Goal: Task Accomplishment & Management: Use online tool/utility

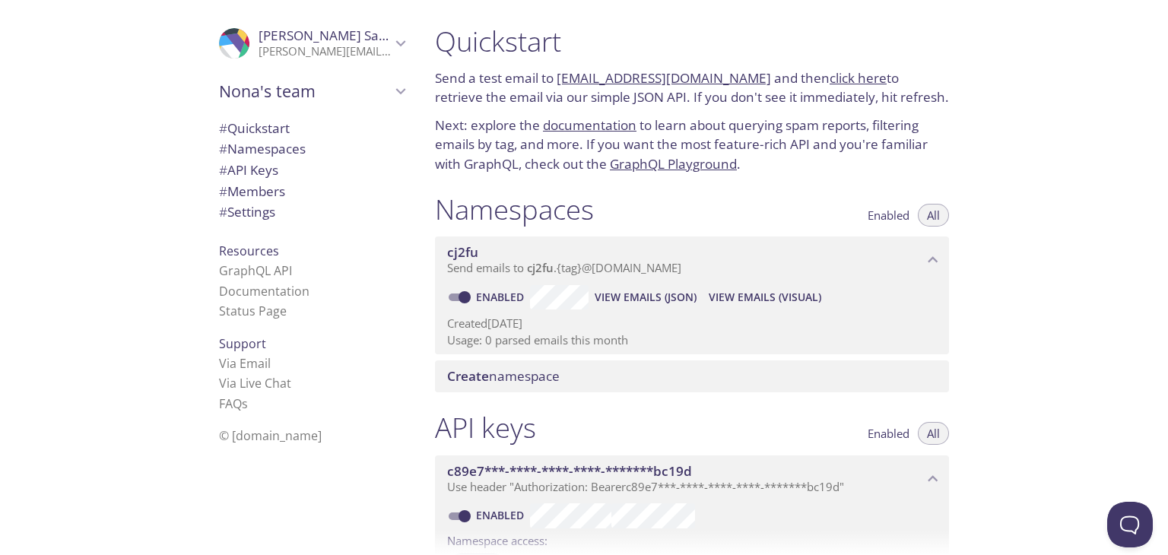
click at [1047, 223] on div "Quickstart Send a test email to [EMAIL_ADDRESS][DOMAIN_NAME] and then click her…" at bounding box center [795, 277] width 745 height 555
click at [223, 363] on link "Via Email" at bounding box center [245, 363] width 52 height 17
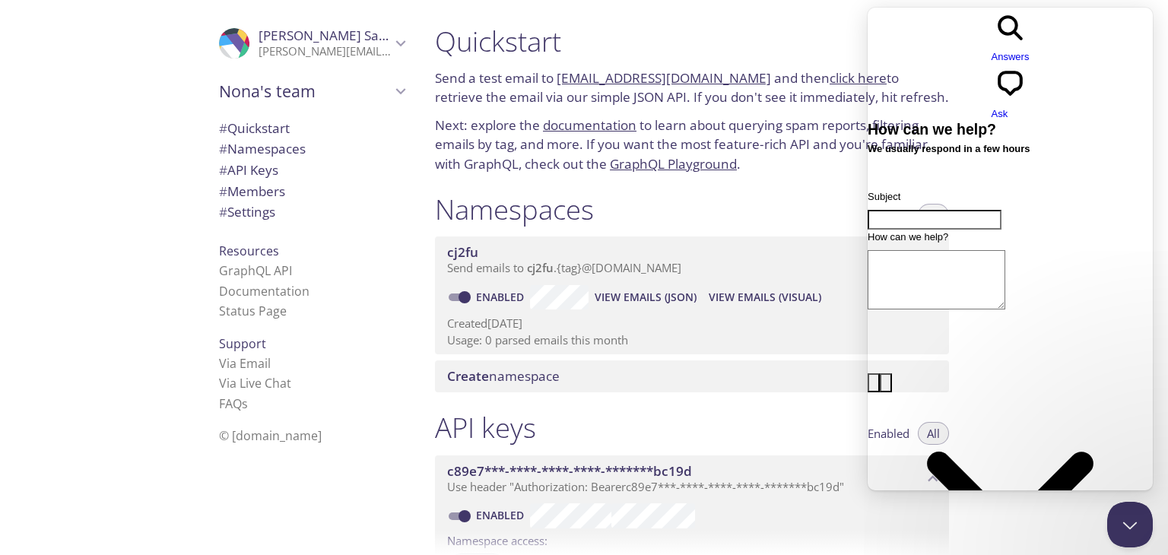
click at [135, 367] on div ".cls-1 { fill: #6d5ca8; } .cls-2 { fill: #3fc191; } .cls-3 { fill: #3b4752; } .…" at bounding box center [211, 277] width 423 height 555
drag, startPoint x: 251, startPoint y: 250, endPoint x: 216, endPoint y: 253, distance: 35.1
click at [246, 253] on span "Resources" at bounding box center [249, 251] width 60 height 17
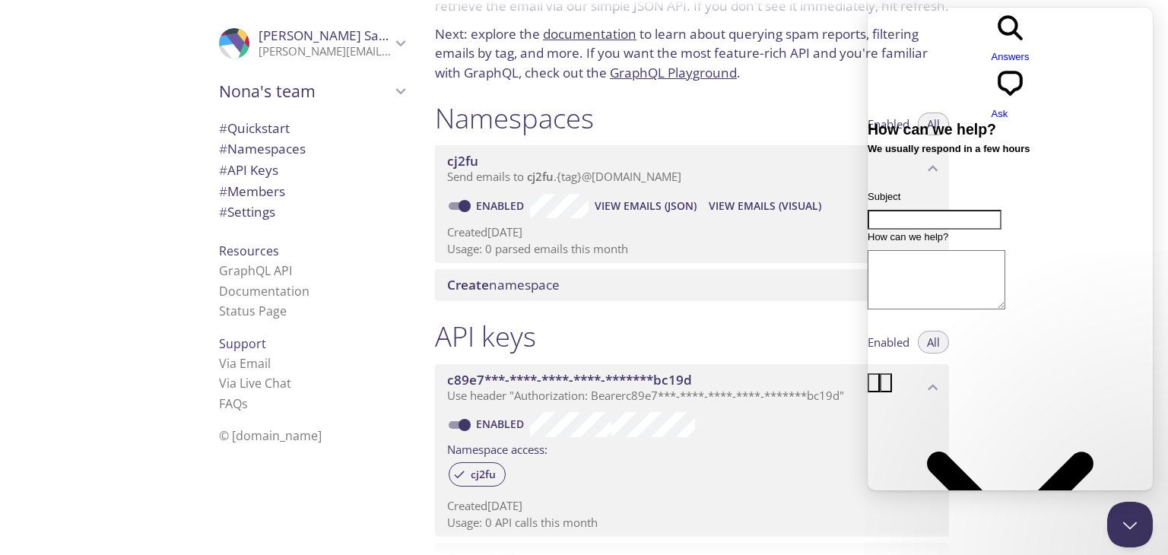
scroll to position [304, 0]
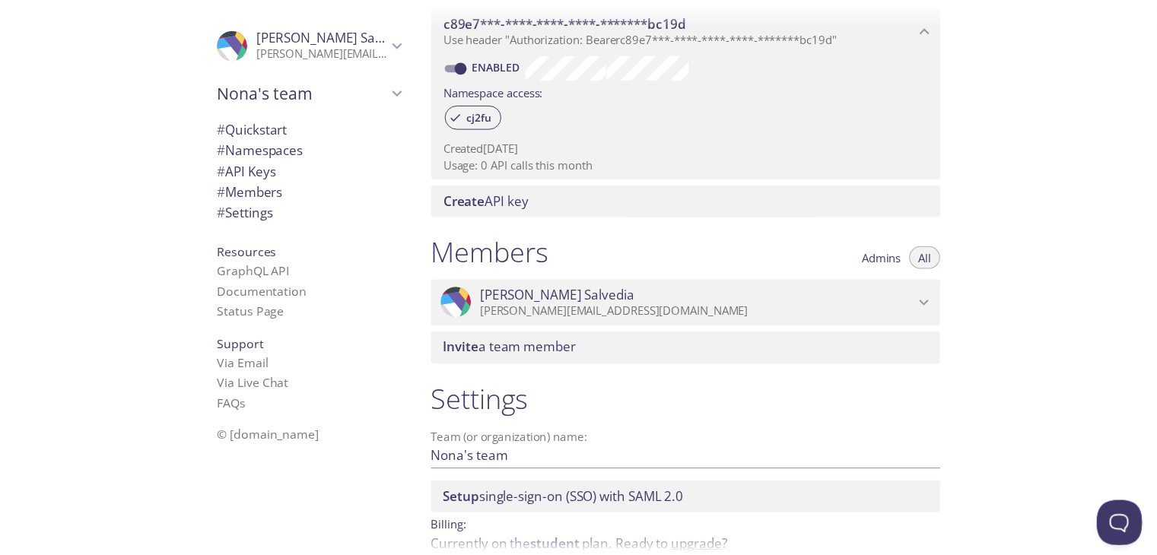
scroll to position [374, 0]
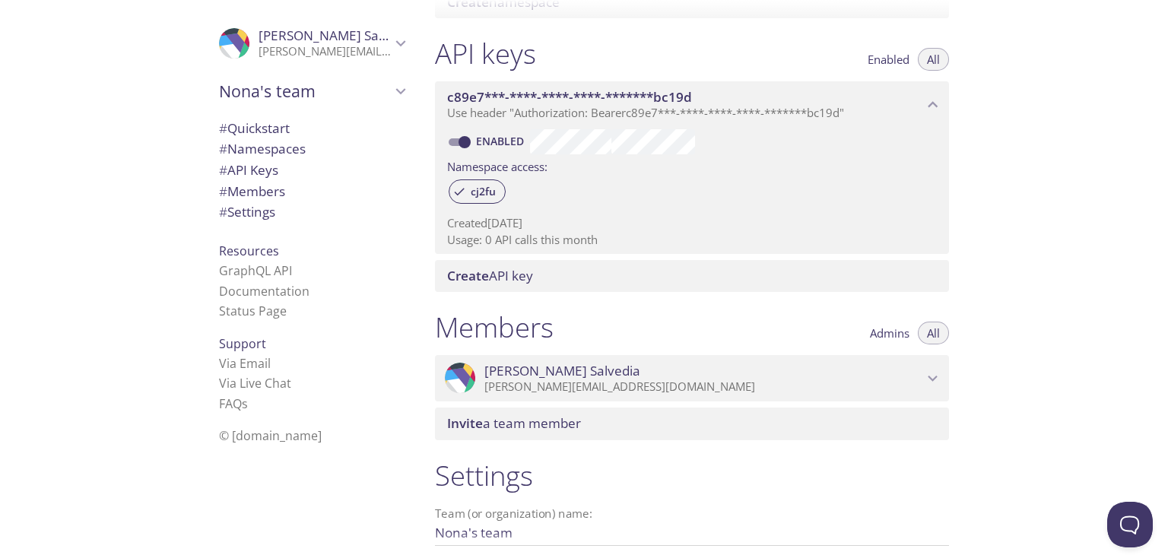
click at [648, 278] on span "Create API key" at bounding box center [695, 276] width 496 height 17
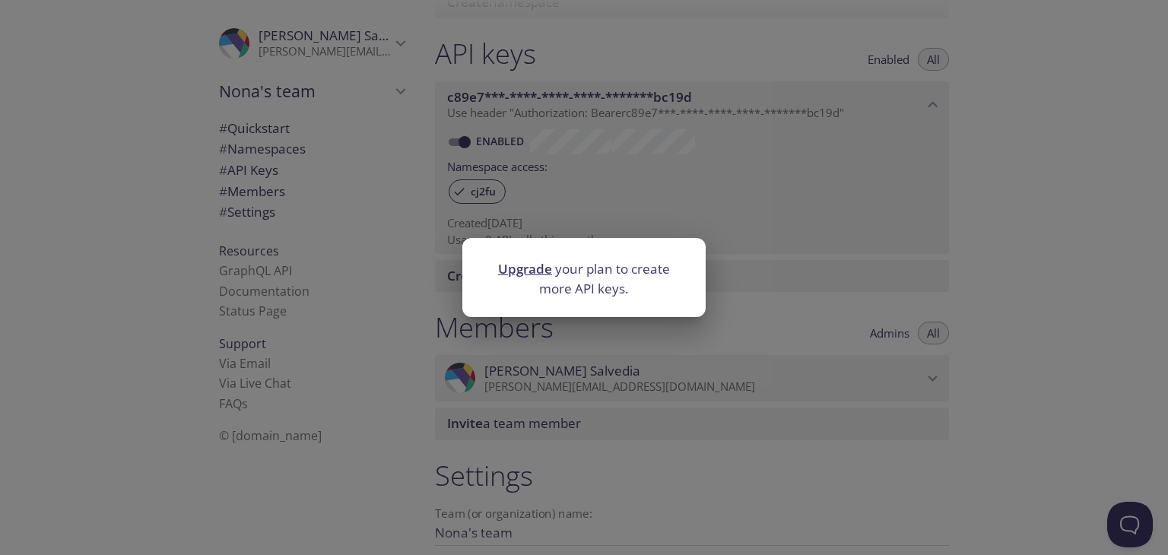
click at [520, 265] on link "Upgrade" at bounding box center [525, 268] width 54 height 17
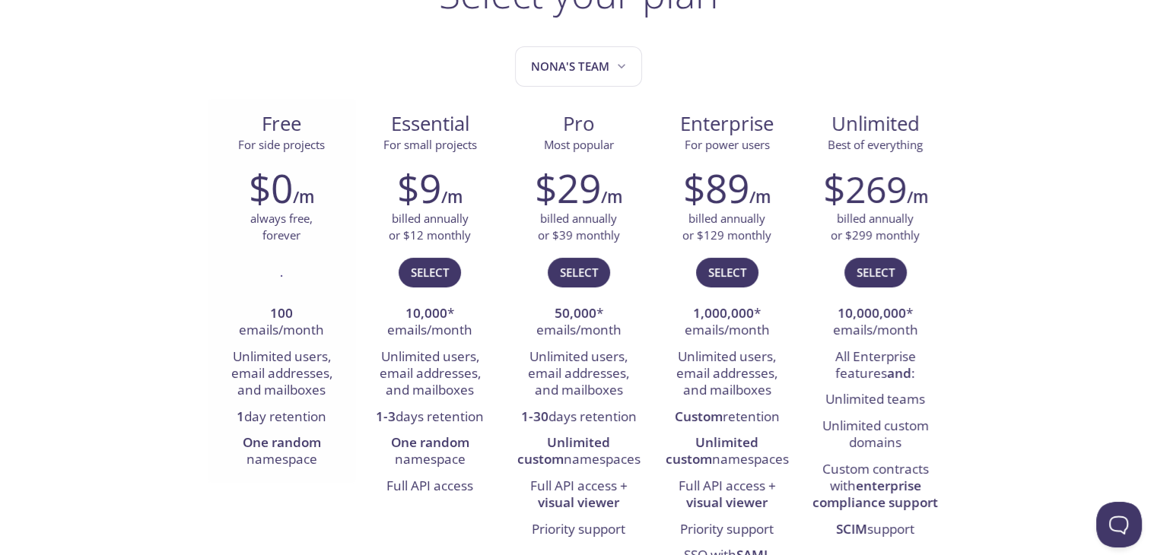
scroll to position [152, 0]
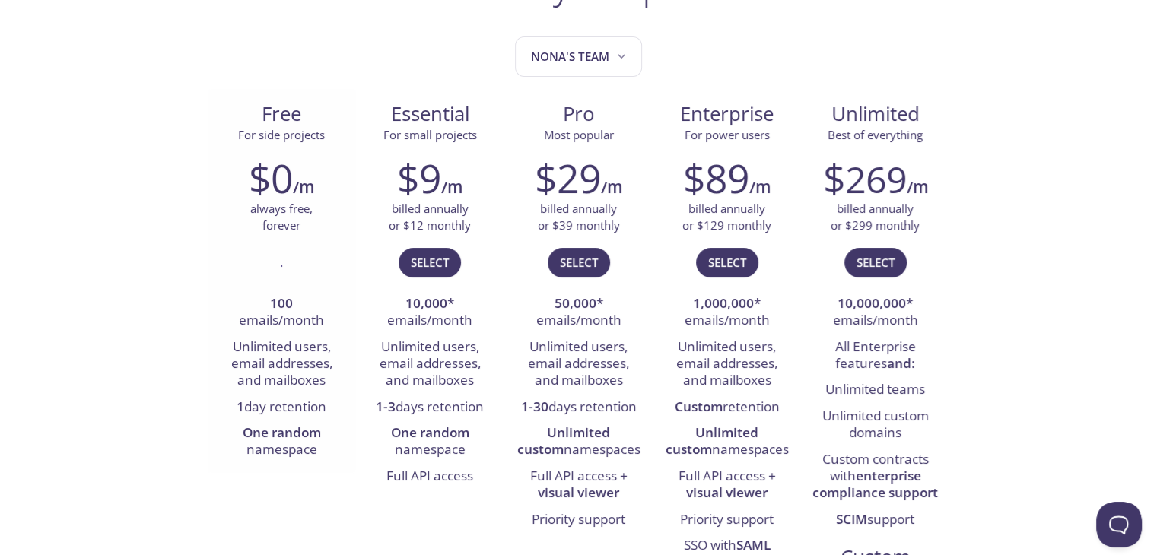
click at [277, 459] on li "One random namespace" at bounding box center [282, 442] width 126 height 43
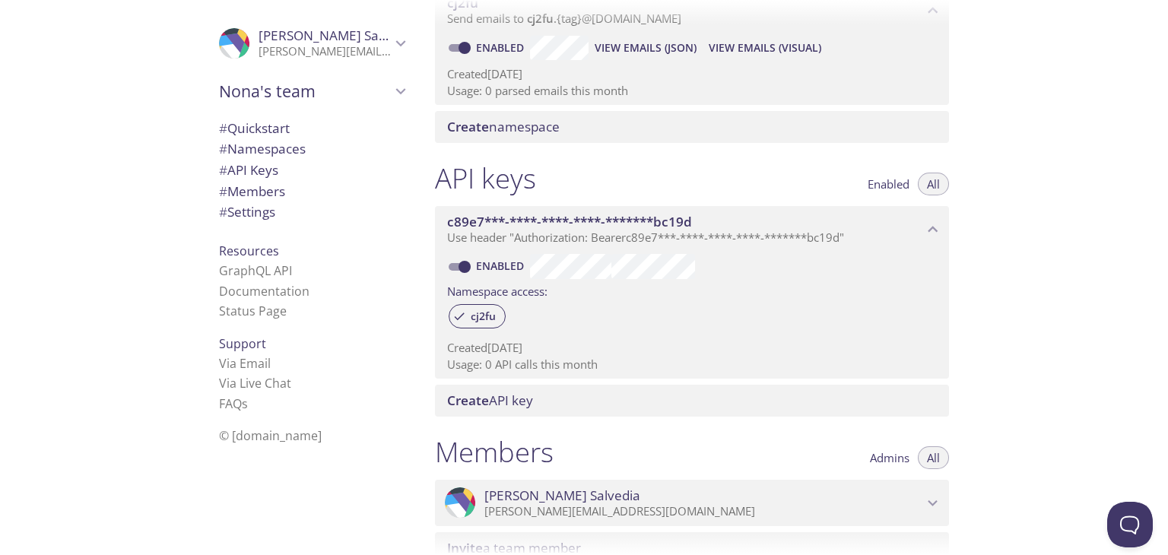
scroll to position [374, 0]
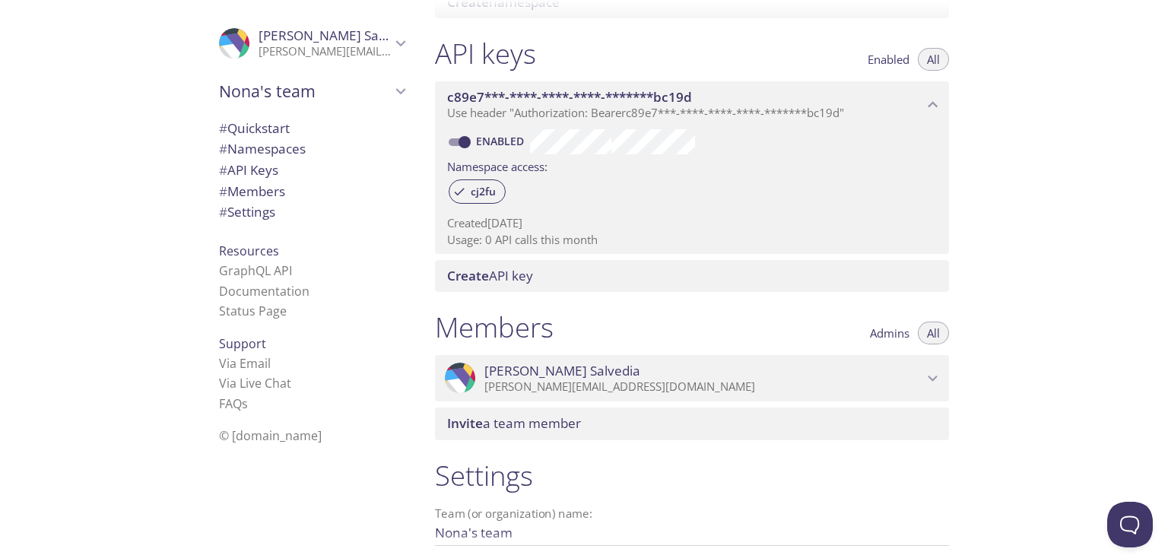
click at [530, 274] on span "Create API key" at bounding box center [490, 275] width 86 height 17
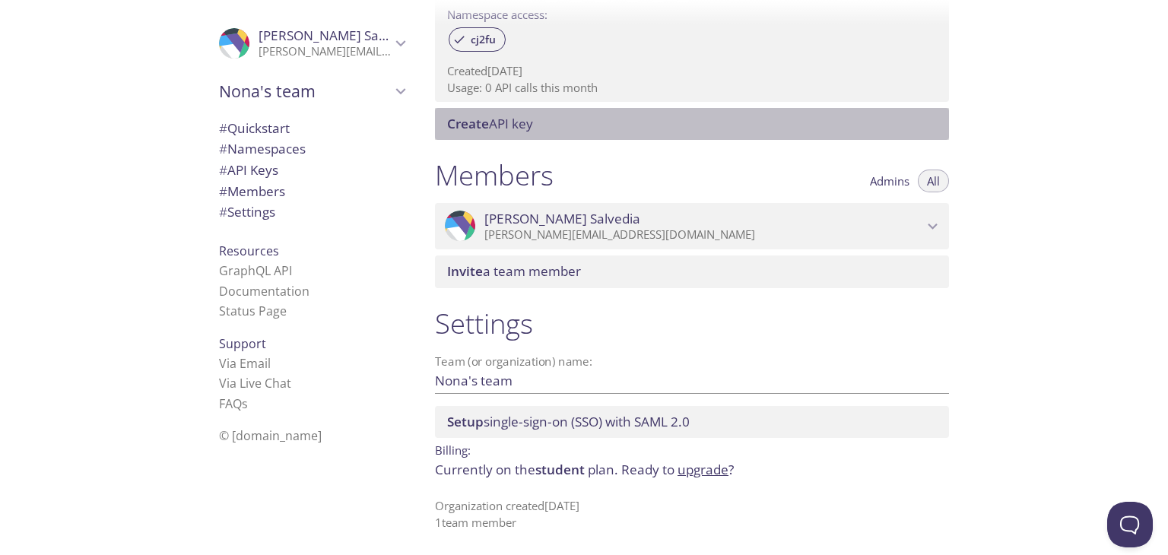
scroll to position [0, 0]
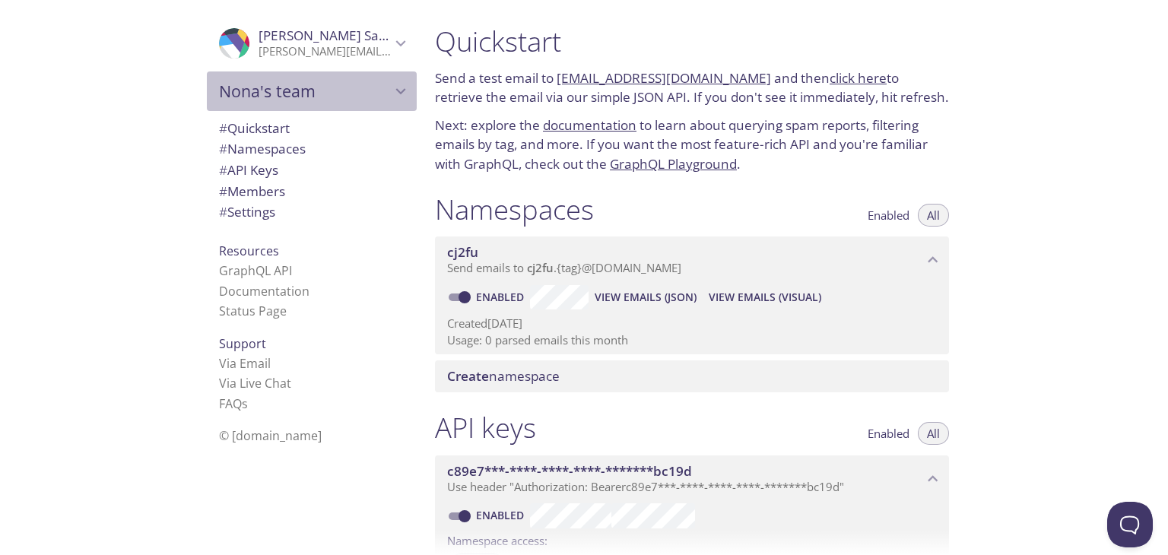
click at [391, 95] on icon "Nona's team" at bounding box center [401, 91] width 20 height 20
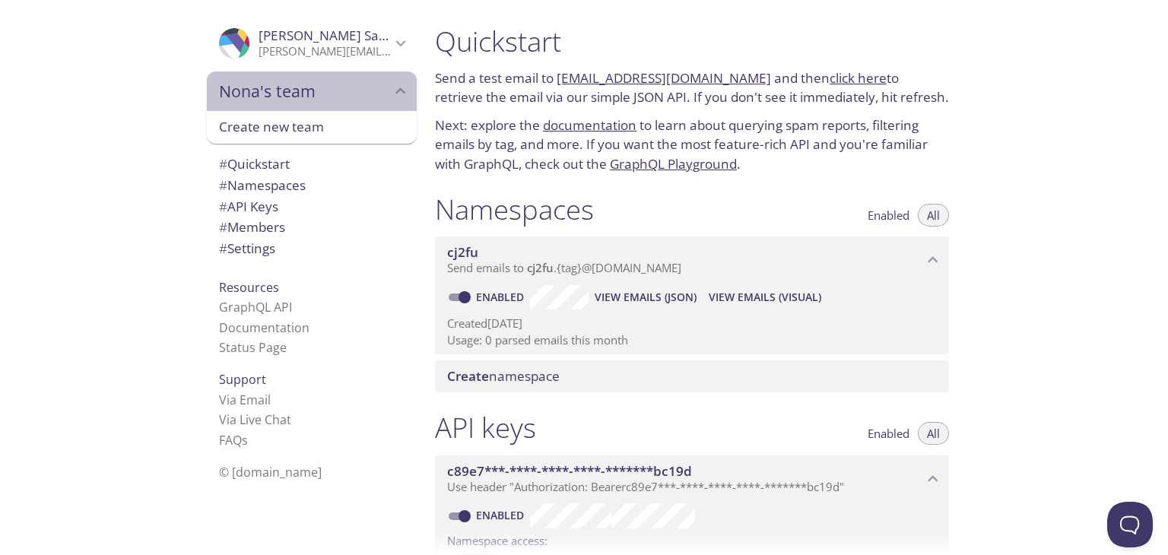
click at [391, 95] on icon "Nona's team" at bounding box center [401, 91] width 20 height 20
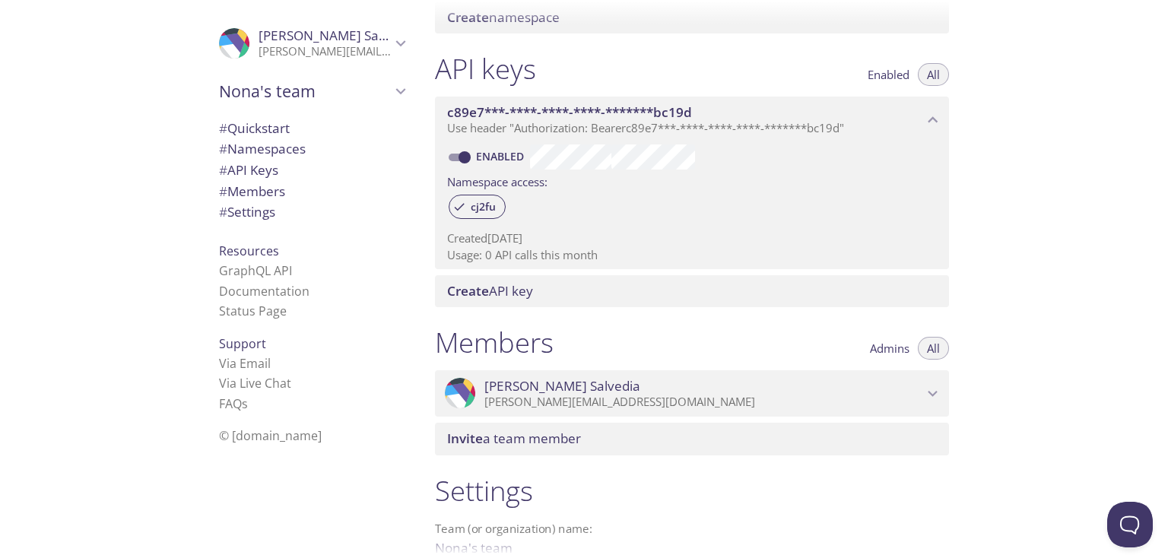
scroll to position [526, 0]
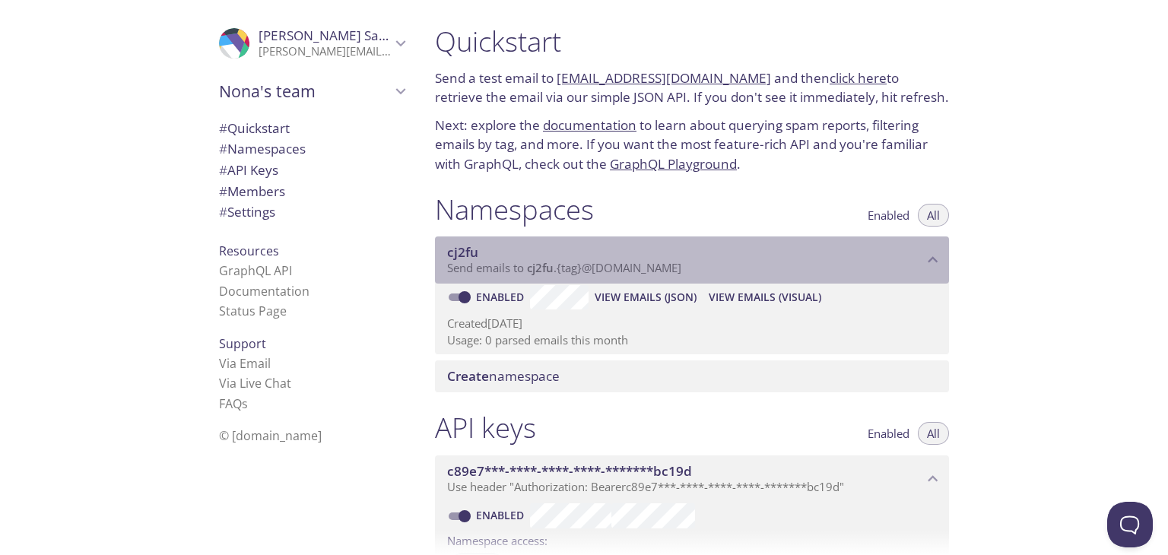
click at [931, 259] on icon "cj2fu namespace" at bounding box center [934, 260] width 10 height 6
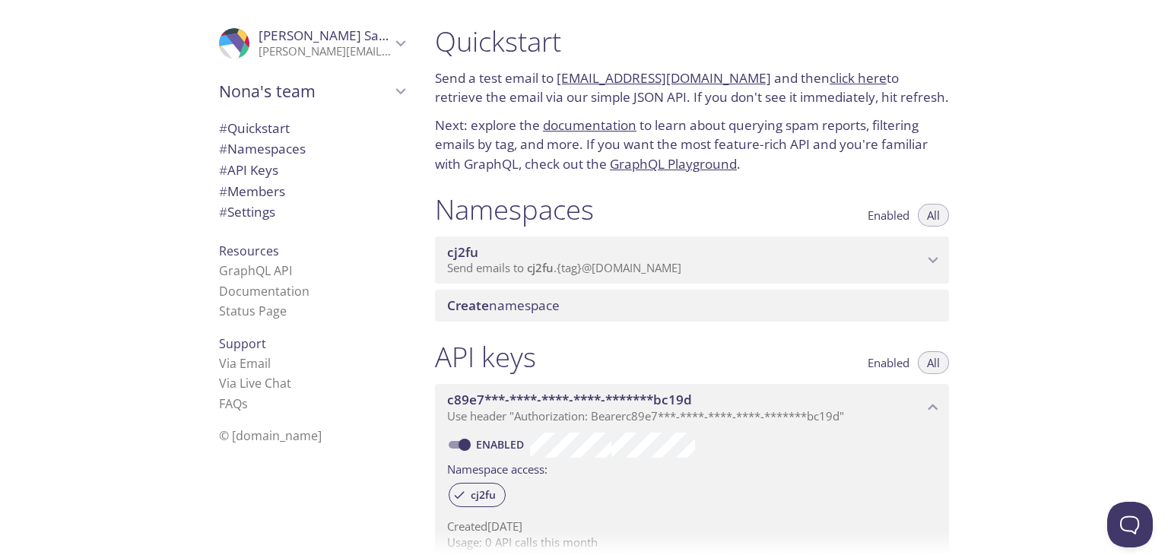
click at [923, 269] on icon "cj2fu namespace" at bounding box center [933, 260] width 20 height 20
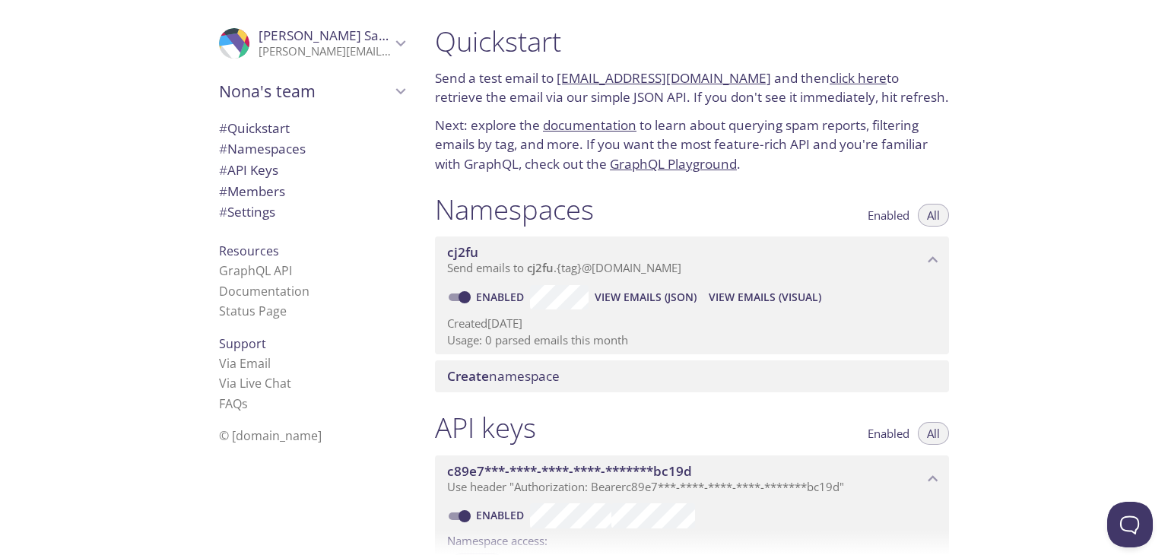
click at [632, 381] on span "Create namespace" at bounding box center [695, 376] width 496 height 17
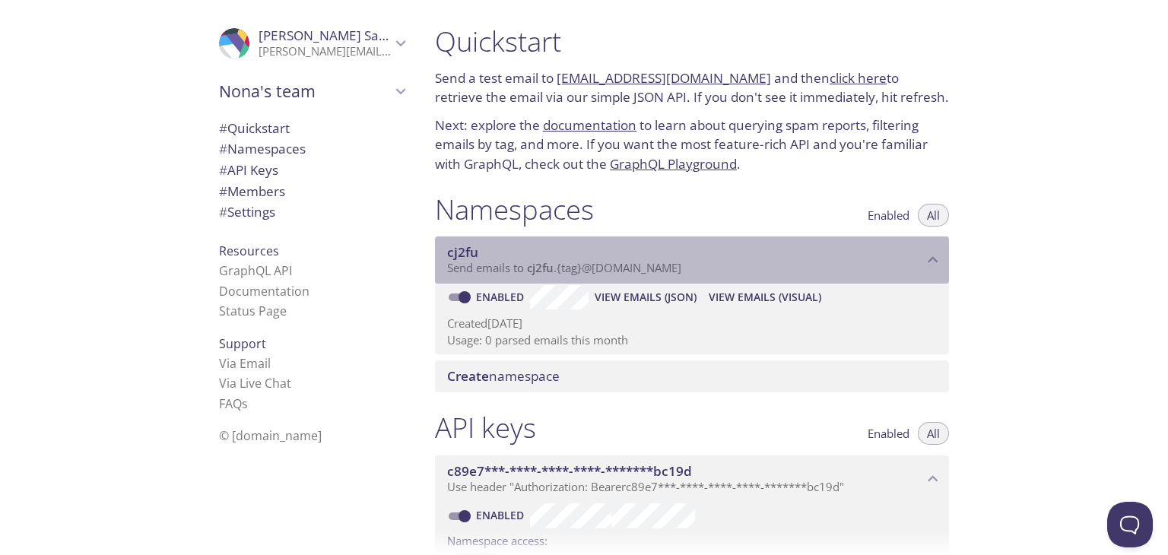
click at [490, 253] on span "cj2fu" at bounding box center [685, 252] width 476 height 17
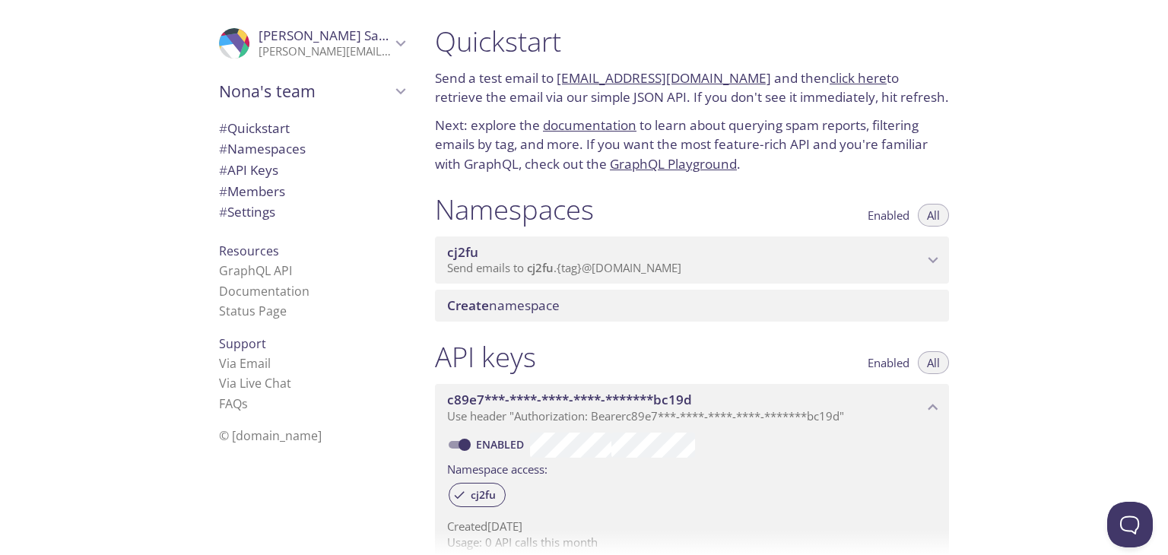
click at [617, 251] on span "cj2fu" at bounding box center [685, 252] width 476 height 17
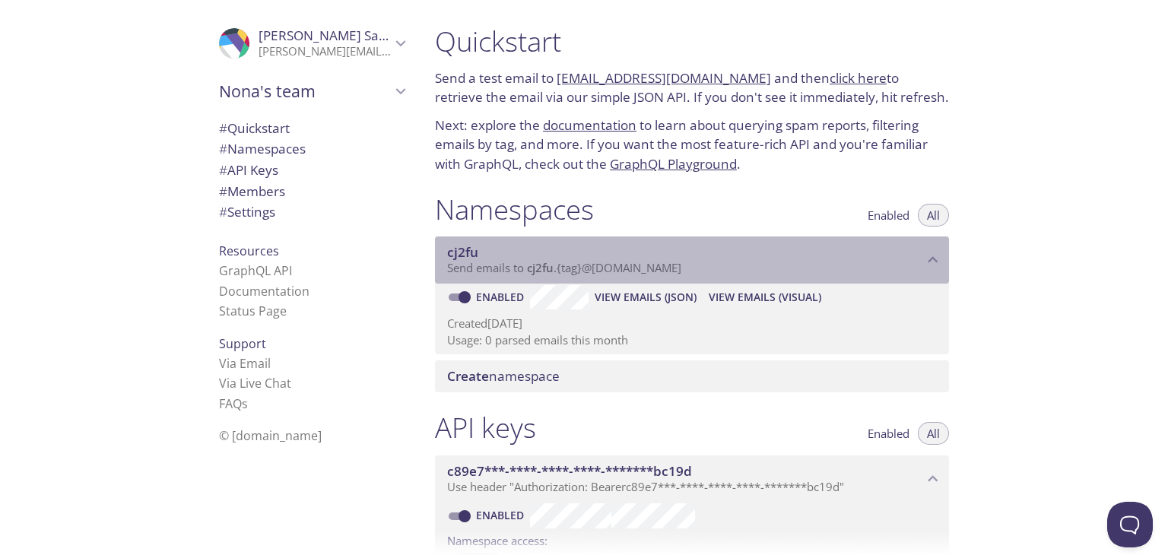
click at [926, 250] on icon "cj2fu namespace" at bounding box center [933, 260] width 20 height 20
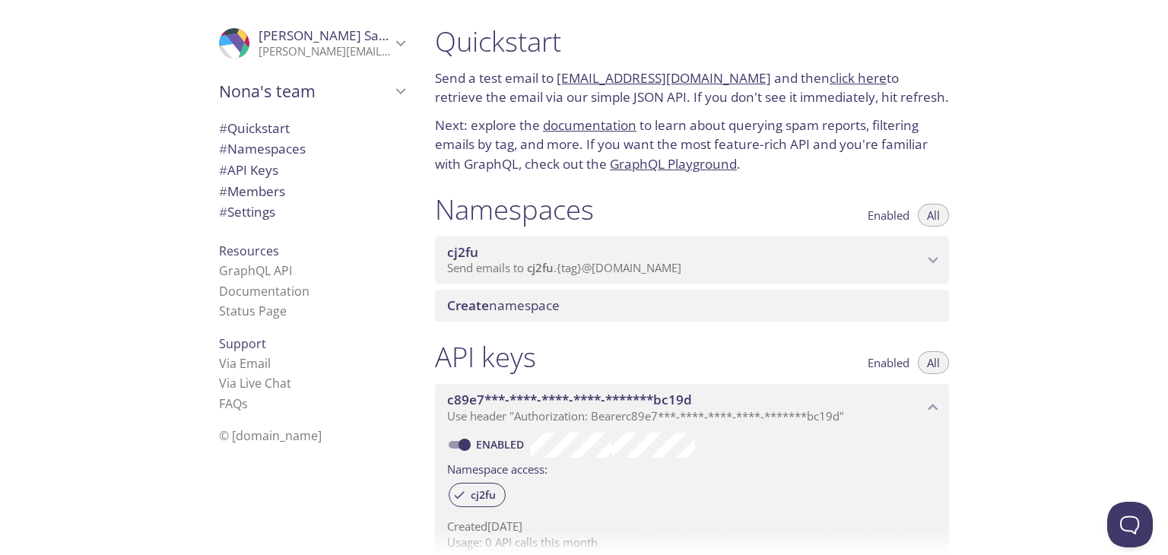
click at [926, 250] on icon "cj2fu namespace" at bounding box center [933, 260] width 20 height 20
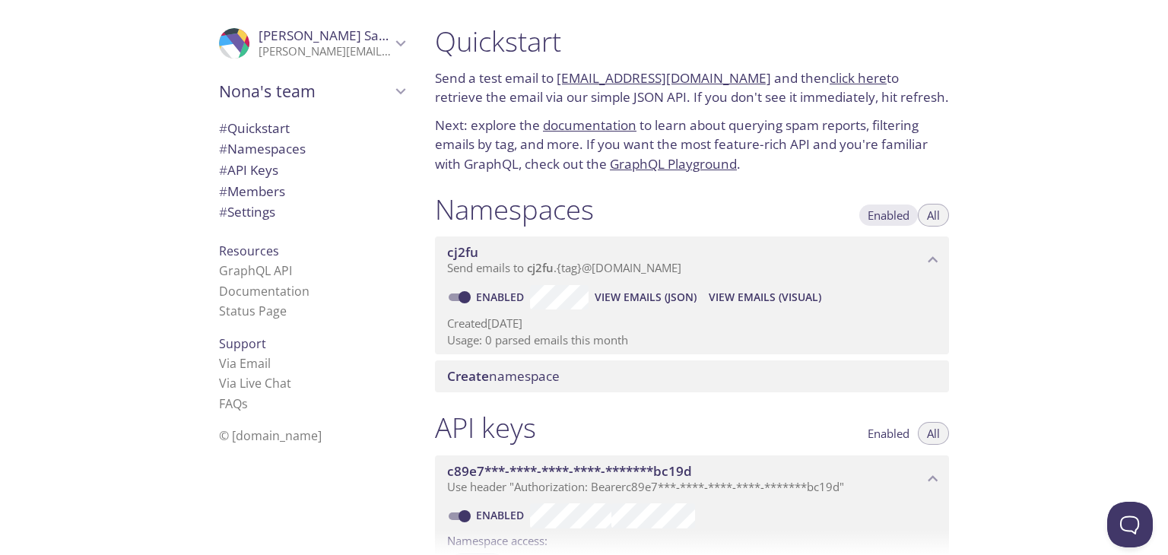
click at [885, 215] on span "Enabled" at bounding box center [889, 215] width 42 height 0
click at [934, 215] on span "All" at bounding box center [933, 215] width 13 height 0
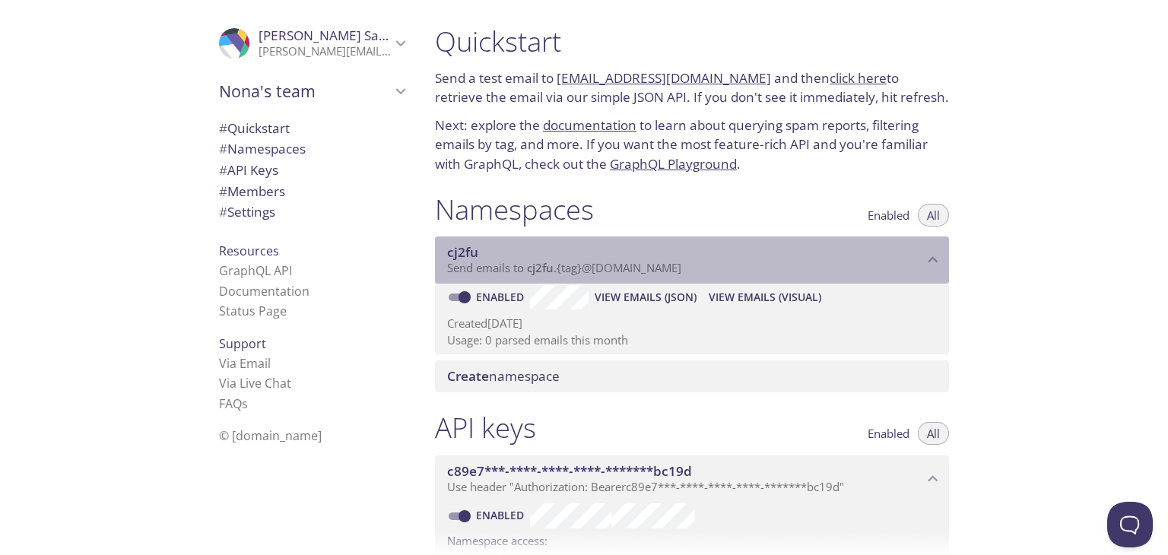
click at [498, 250] on span "cj2fu" at bounding box center [685, 252] width 476 height 17
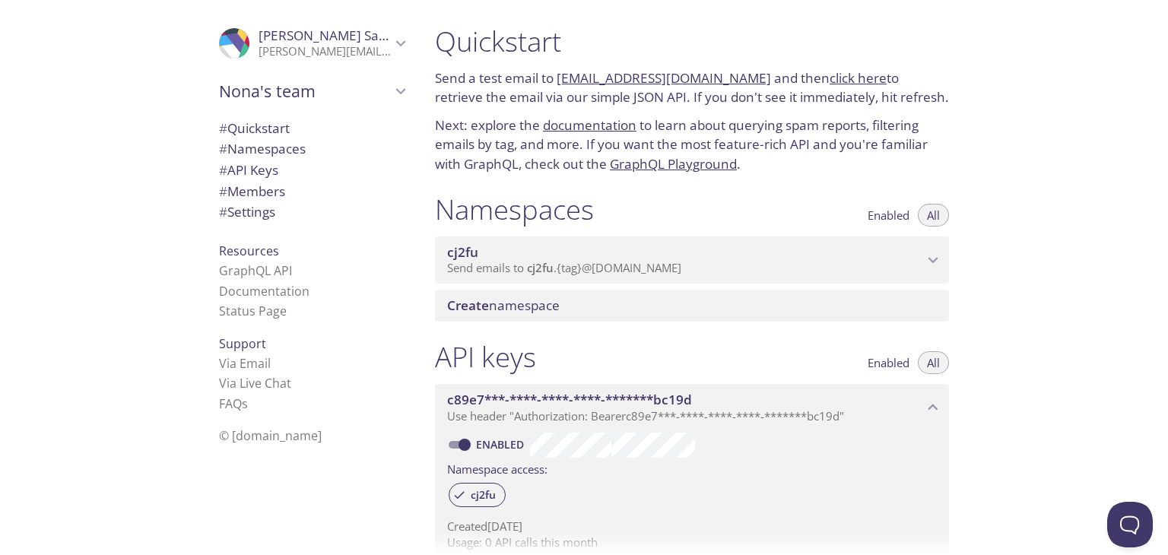
drag, startPoint x: 498, startPoint y: 250, endPoint x: 462, endPoint y: 256, distance: 36.3
click at [462, 256] on span "cj2fu" at bounding box center [462, 251] width 31 height 17
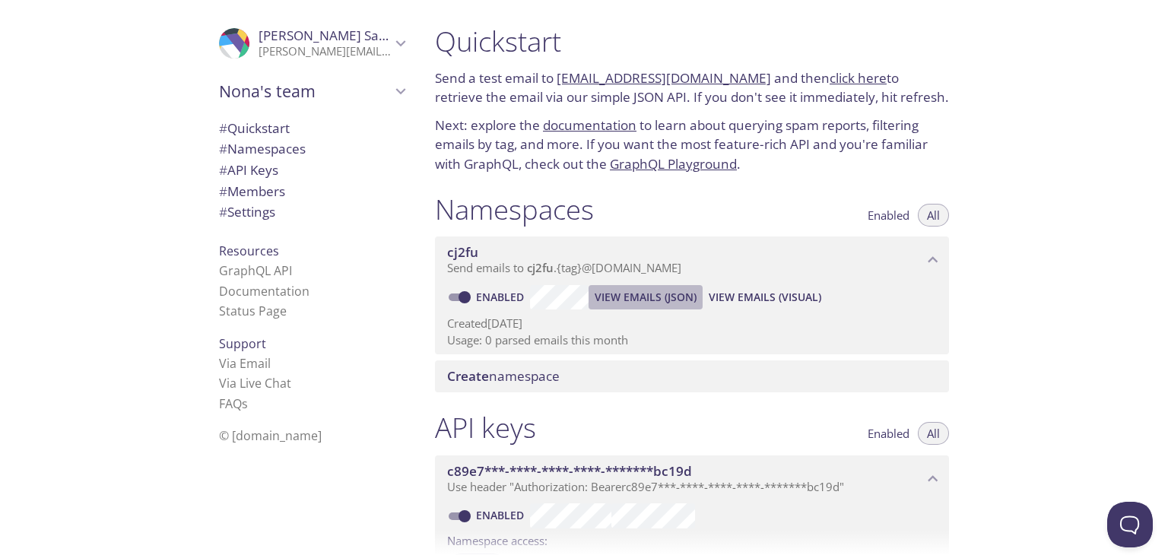
drag, startPoint x: 641, startPoint y: 296, endPoint x: 612, endPoint y: 299, distance: 29.1
click at [612, 299] on span "View Emails (JSON)" at bounding box center [646, 297] width 102 height 18
click at [764, 299] on span "View Emails (Visual)" at bounding box center [765, 297] width 113 height 18
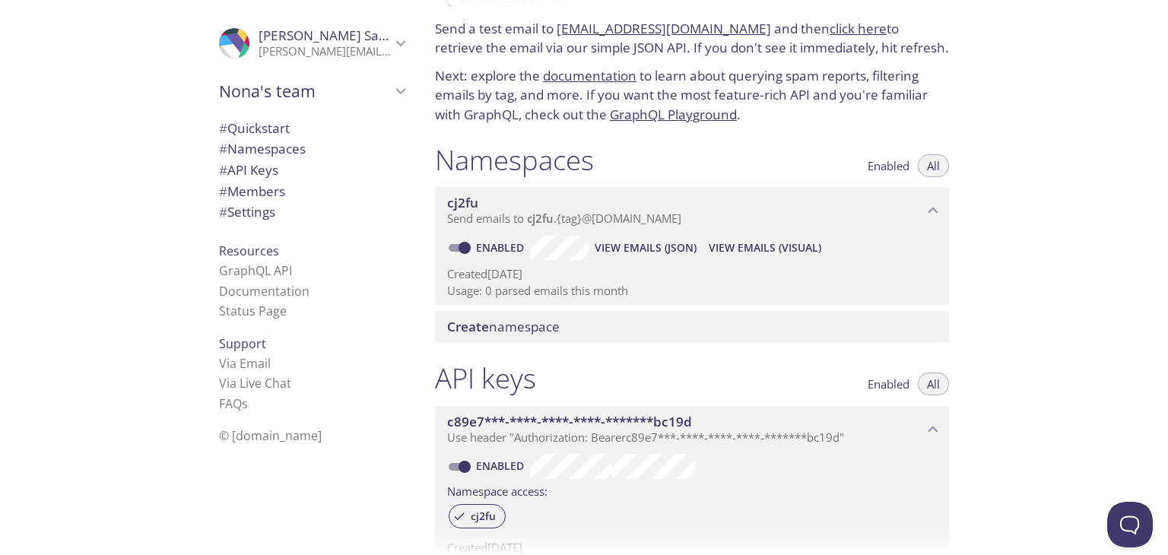
scroll to position [76, 0]
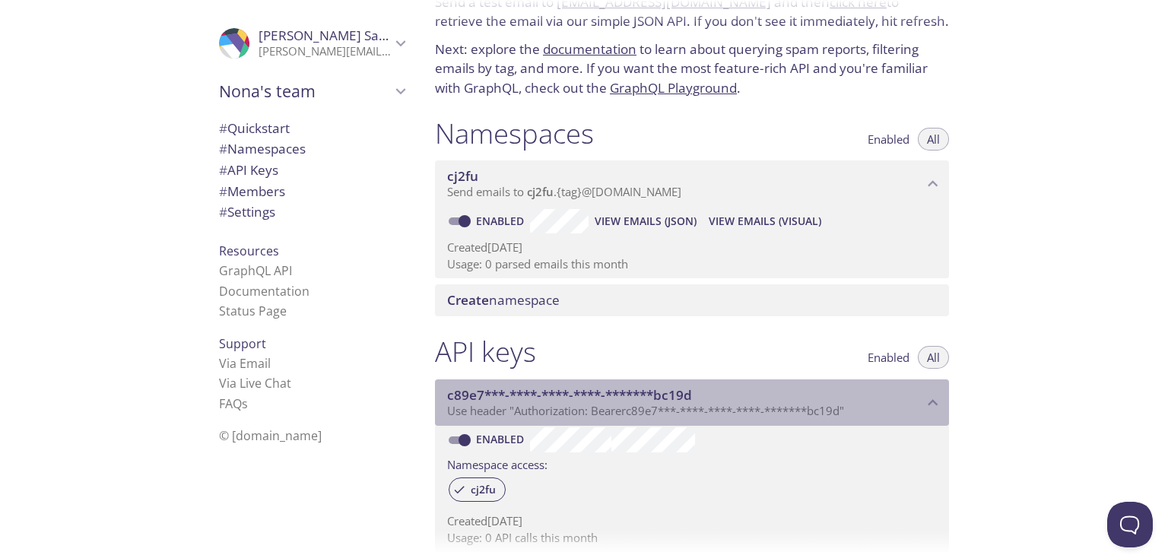
click at [929, 399] on icon "c89e7***-****-****-****-*******bc19d API key" at bounding box center [933, 403] width 20 height 20
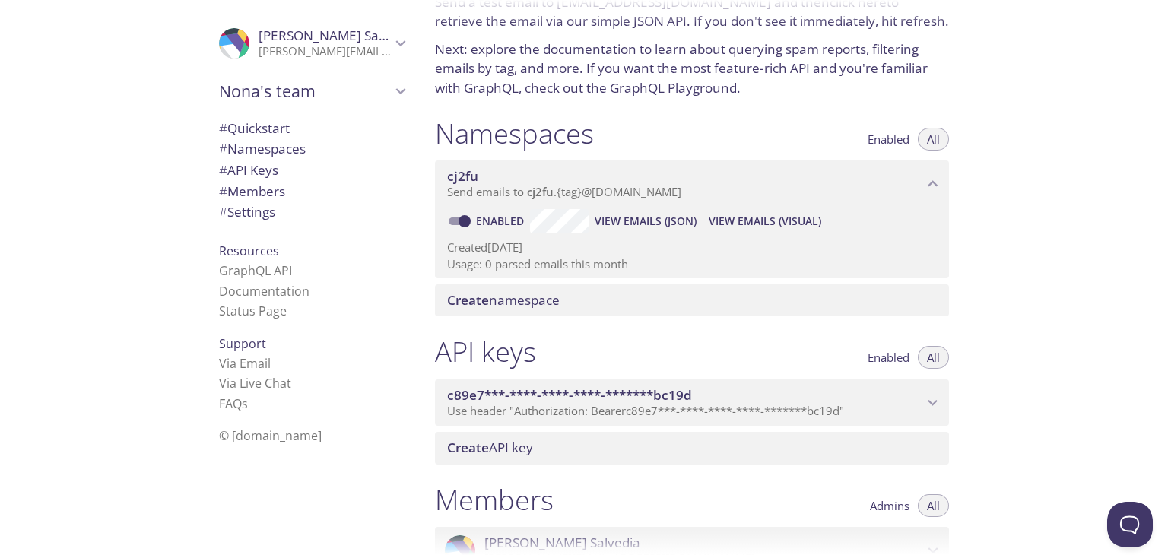
click at [929, 399] on icon "c89e7***-****-****-****-*******bc19d API key" at bounding box center [933, 403] width 20 height 20
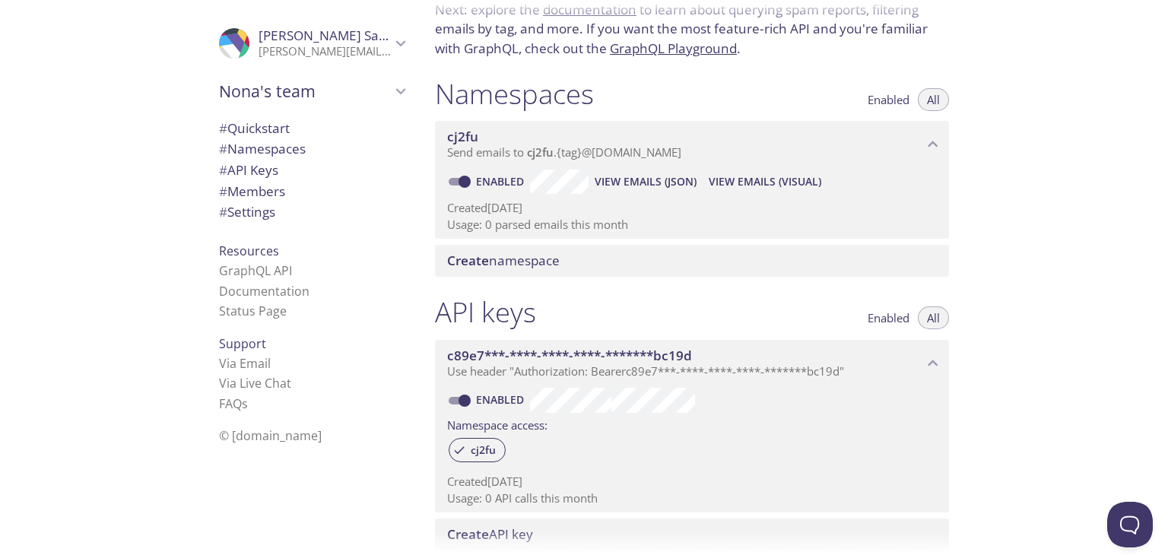
scroll to position [152, 0]
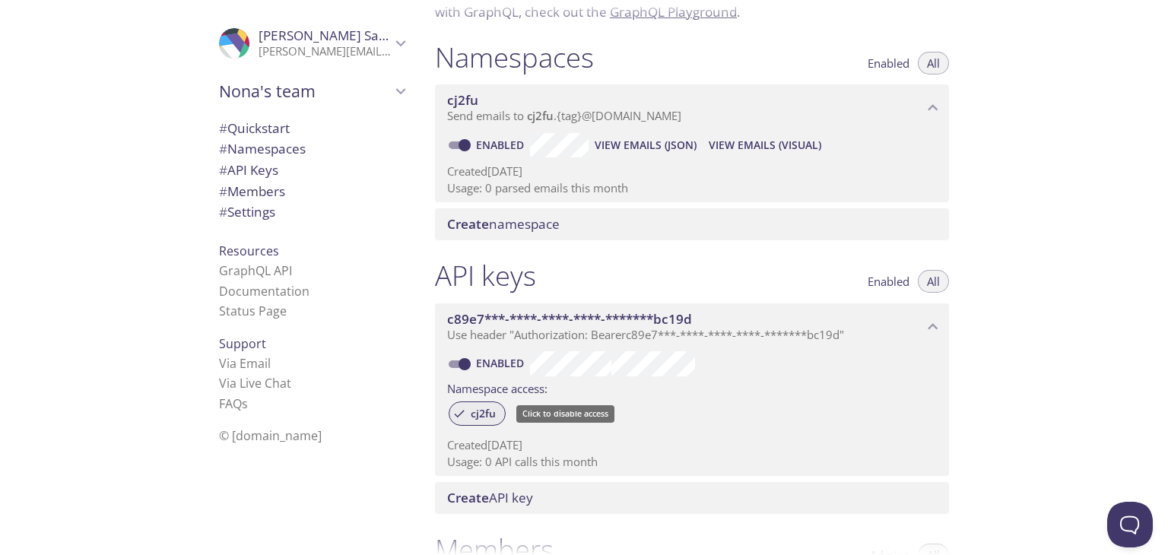
click at [482, 418] on span "cj2fu" at bounding box center [483, 414] width 43 height 14
click at [475, 415] on span "cj2fu" at bounding box center [483, 414] width 43 height 14
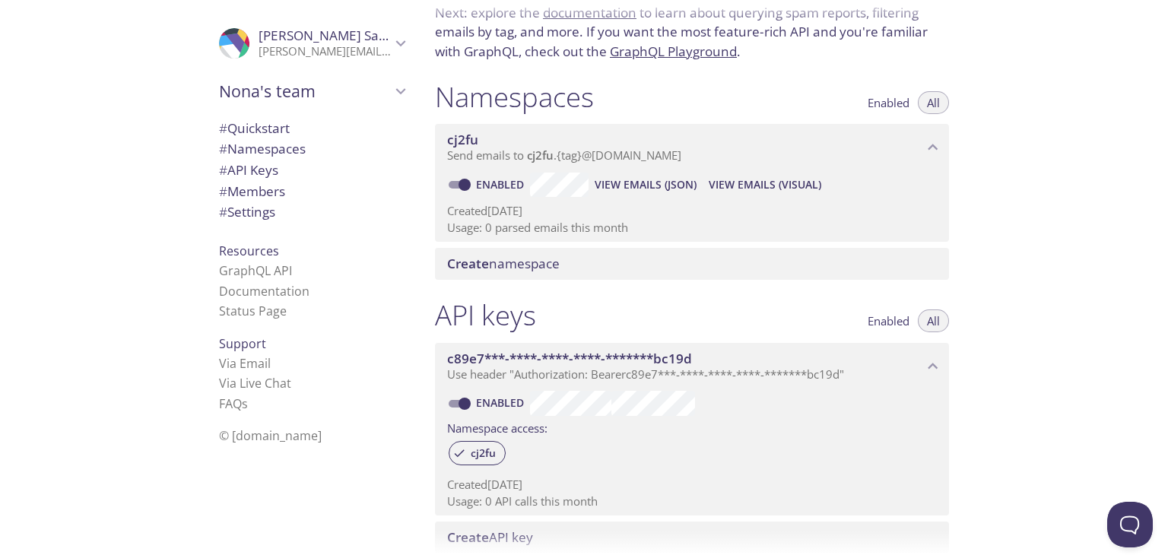
scroll to position [76, 0]
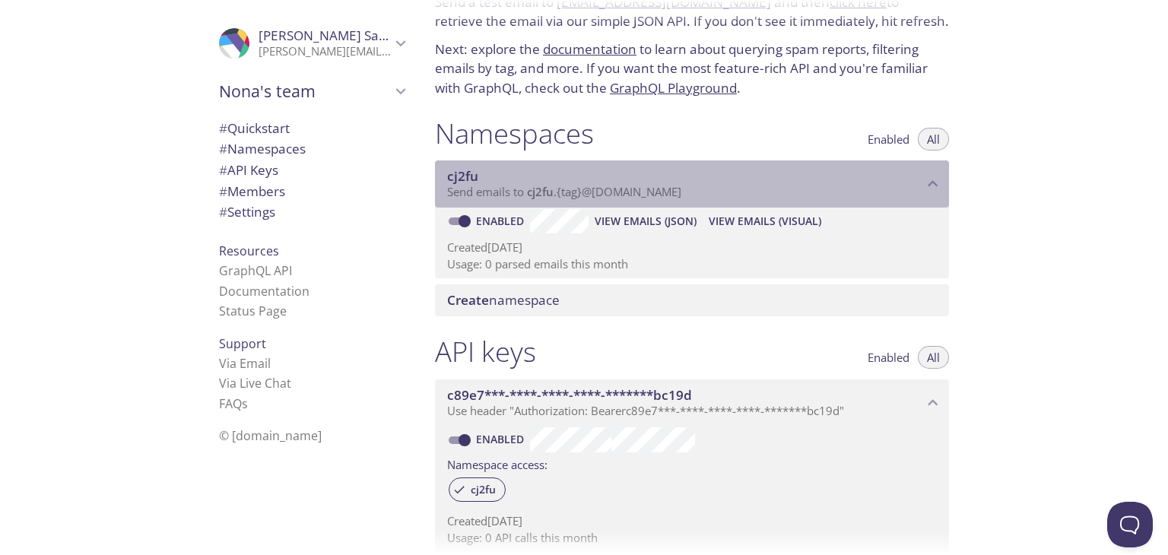
click at [923, 180] on span "cj2fu" at bounding box center [685, 176] width 476 height 17
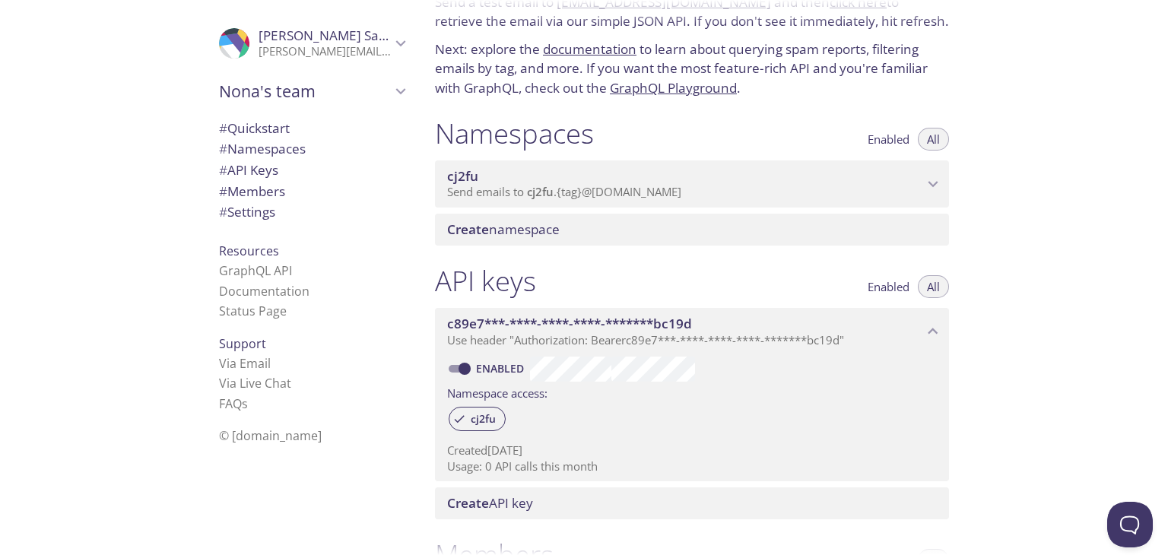
click at [926, 180] on icon "cj2fu namespace" at bounding box center [933, 184] width 20 height 20
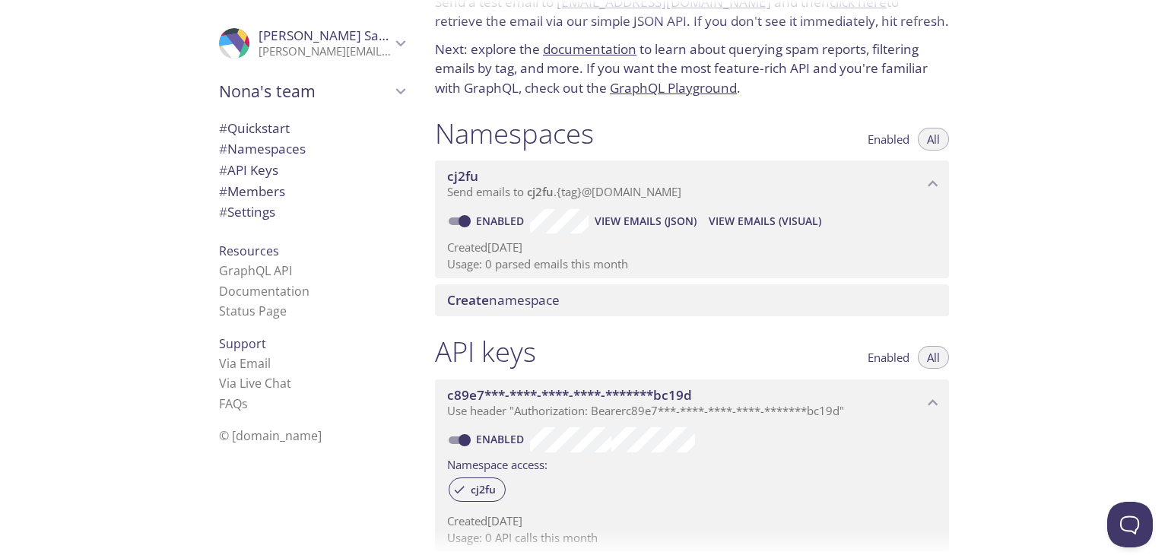
drag, startPoint x: 919, startPoint y: 180, endPoint x: 870, endPoint y: 180, distance: 48.7
click at [870, 180] on span "cj2fu" at bounding box center [685, 176] width 476 height 17
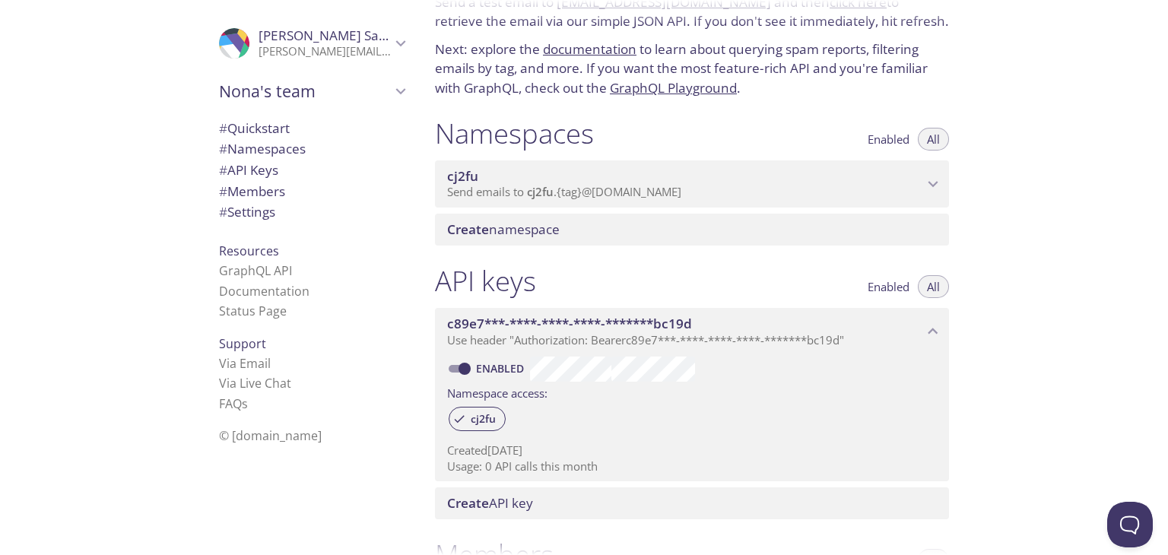
click at [872, 180] on span "cj2fu" at bounding box center [685, 176] width 476 height 17
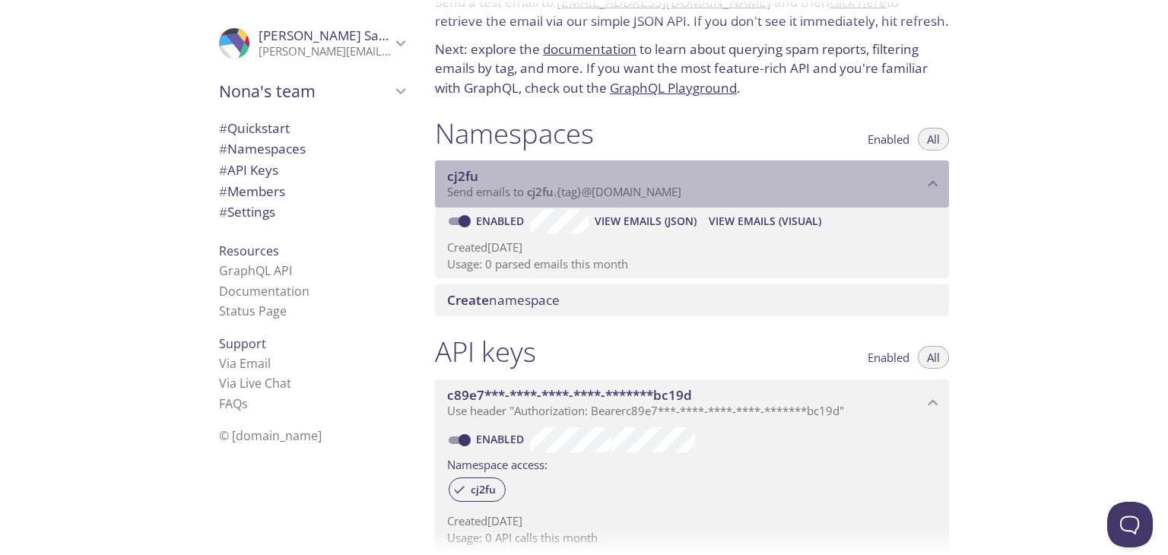
click at [493, 192] on span "Send emails to cj2fu . {tag} @inbox.testmail.app" at bounding box center [564, 191] width 234 height 15
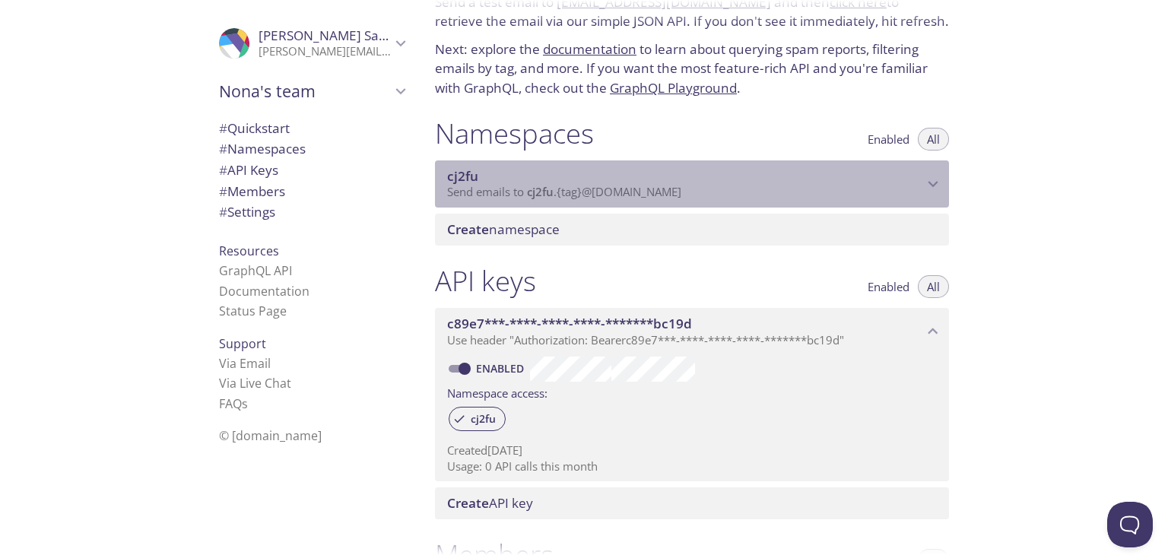
click at [493, 192] on span "Send emails to cj2fu . {tag} @inbox.testmail.app" at bounding box center [564, 191] width 234 height 15
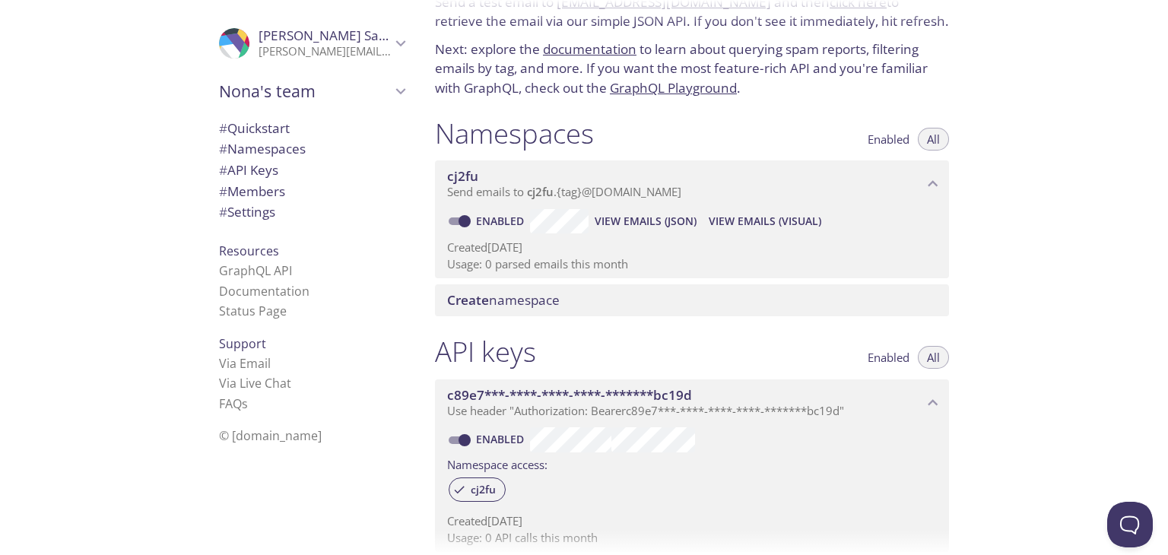
click at [1095, 308] on div "Quickstart Send a test email to [EMAIL_ADDRESS][DOMAIN_NAME] and then click her…" at bounding box center [795, 277] width 745 height 555
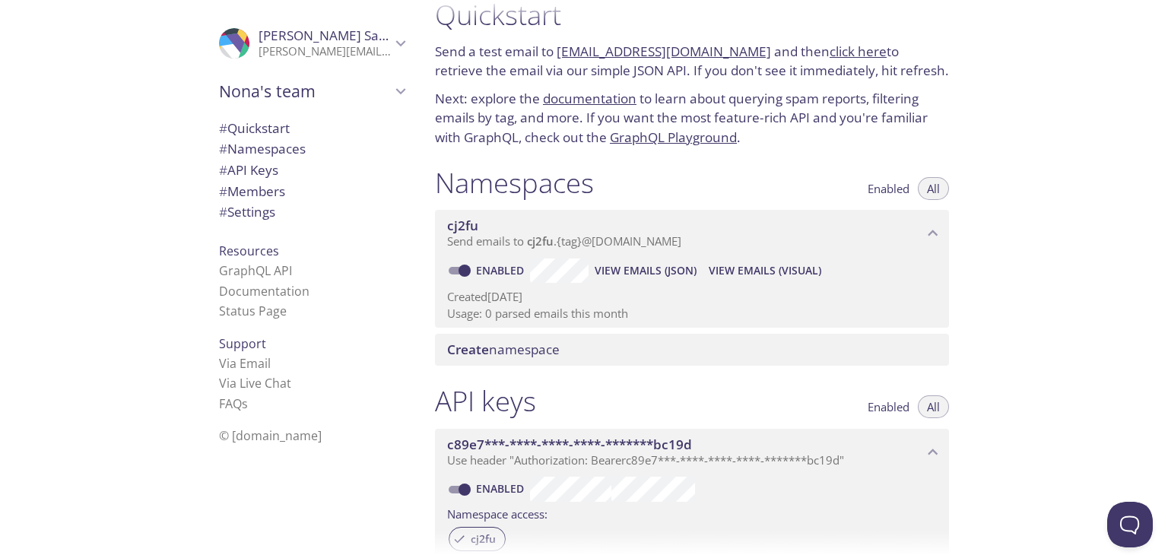
scroll to position [0, 0]
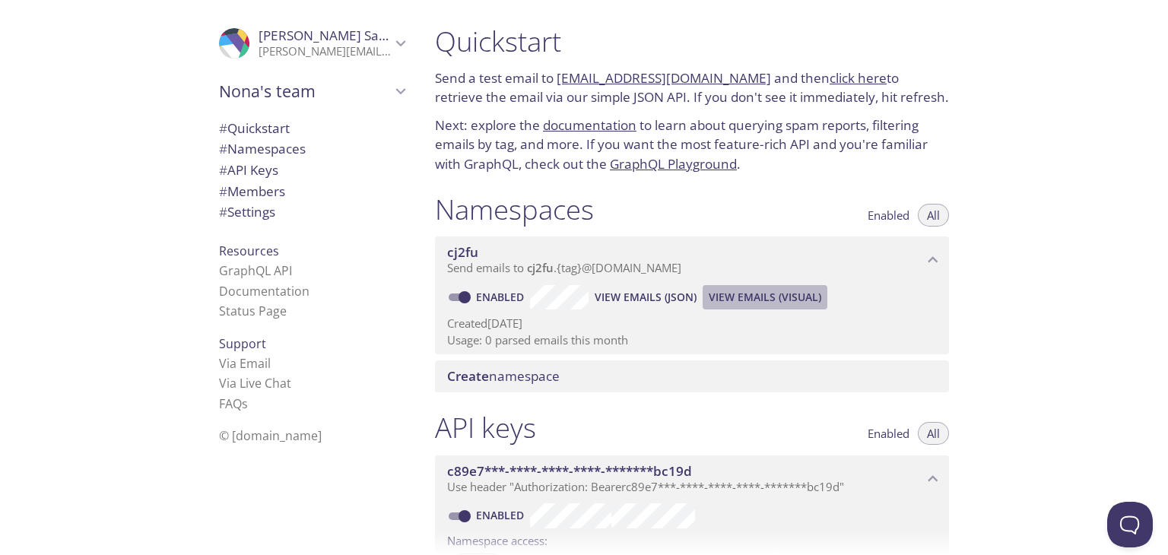
click at [800, 298] on span "View Emails (Visual)" at bounding box center [765, 297] width 113 height 18
drag, startPoint x: 769, startPoint y: 300, endPoint x: 1117, endPoint y: 218, distance: 357.7
click at [1117, 218] on div "Quickstart Send a test email to [EMAIL_ADDRESS][DOMAIN_NAME] and then click her…" at bounding box center [795, 277] width 745 height 555
click at [672, 267] on span "Send emails to cj2fu . {tag} @inbox.testmail.app" at bounding box center [564, 267] width 234 height 15
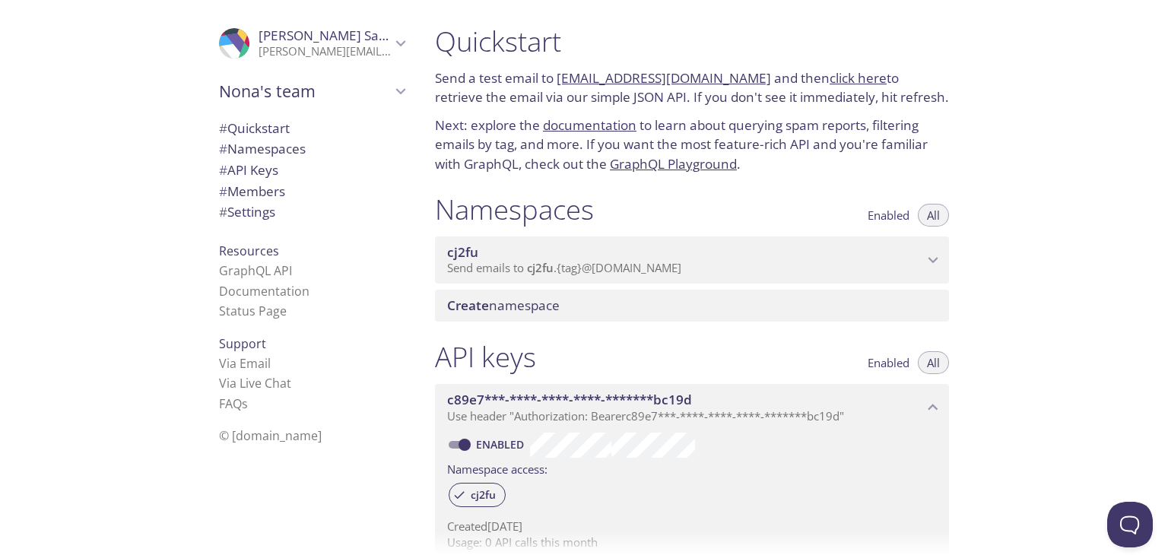
click at [672, 266] on span "Send emails to cj2fu . {tag} @inbox.testmail.app" at bounding box center [564, 267] width 234 height 15
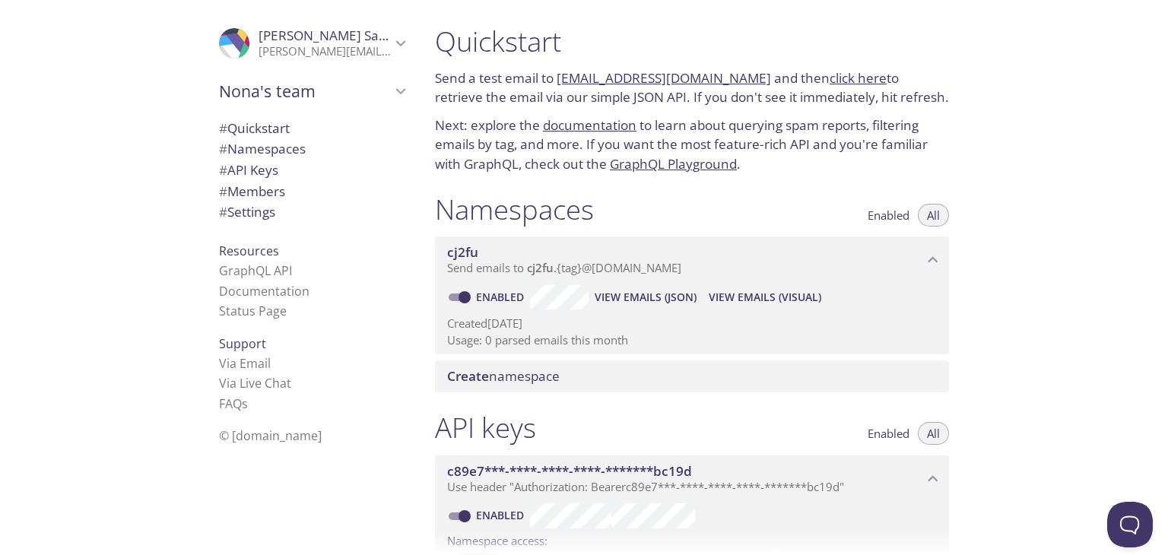
click at [1037, 336] on div "Quickstart Send a test email to [EMAIL_ADDRESS][DOMAIN_NAME] and then click her…" at bounding box center [795, 277] width 745 height 555
click at [286, 148] on span "# Namespaces" at bounding box center [262, 148] width 87 height 17
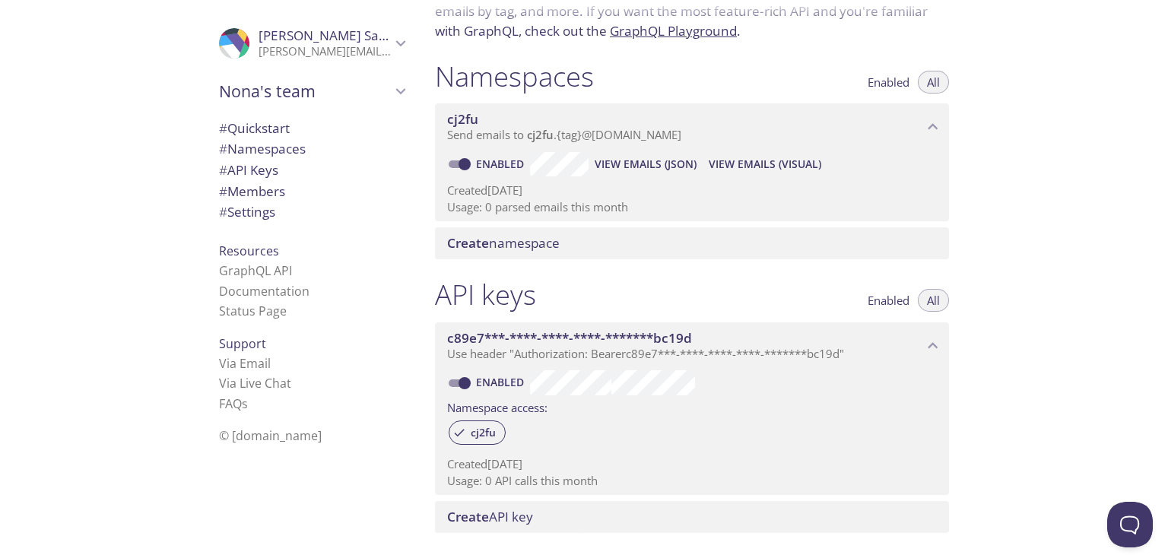
scroll to position [37, 0]
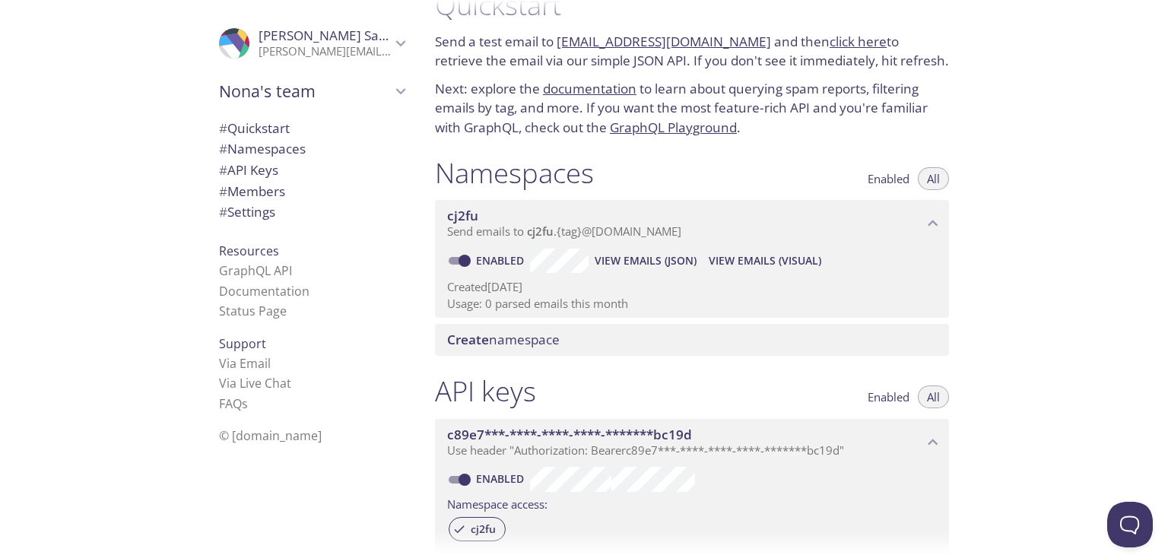
click at [934, 222] on icon "cj2fu namespace" at bounding box center [934, 224] width 10 height 6
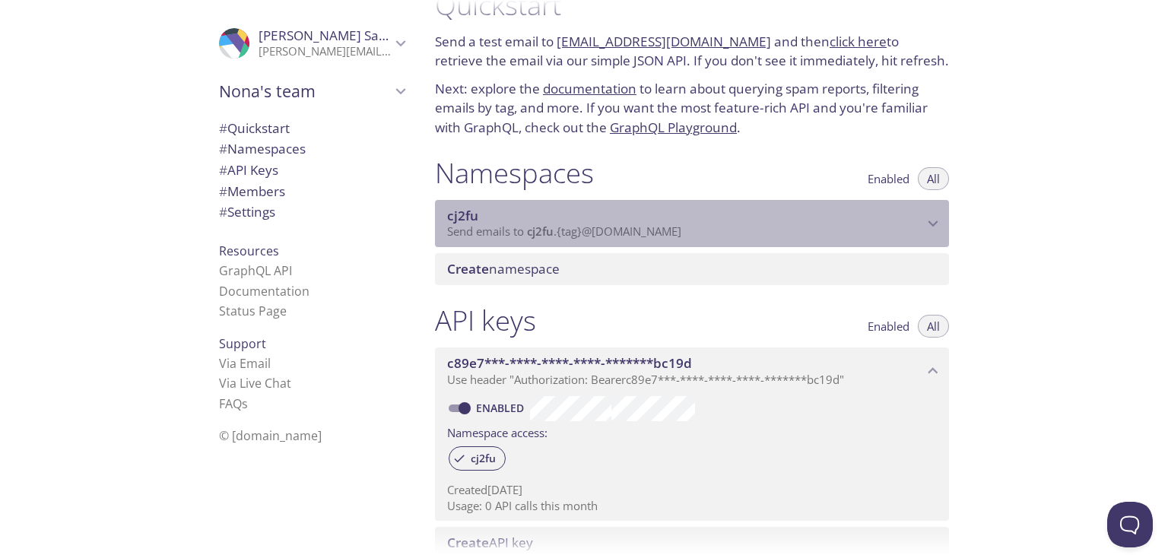
click at [930, 218] on icon "cj2fu namespace" at bounding box center [933, 224] width 20 height 20
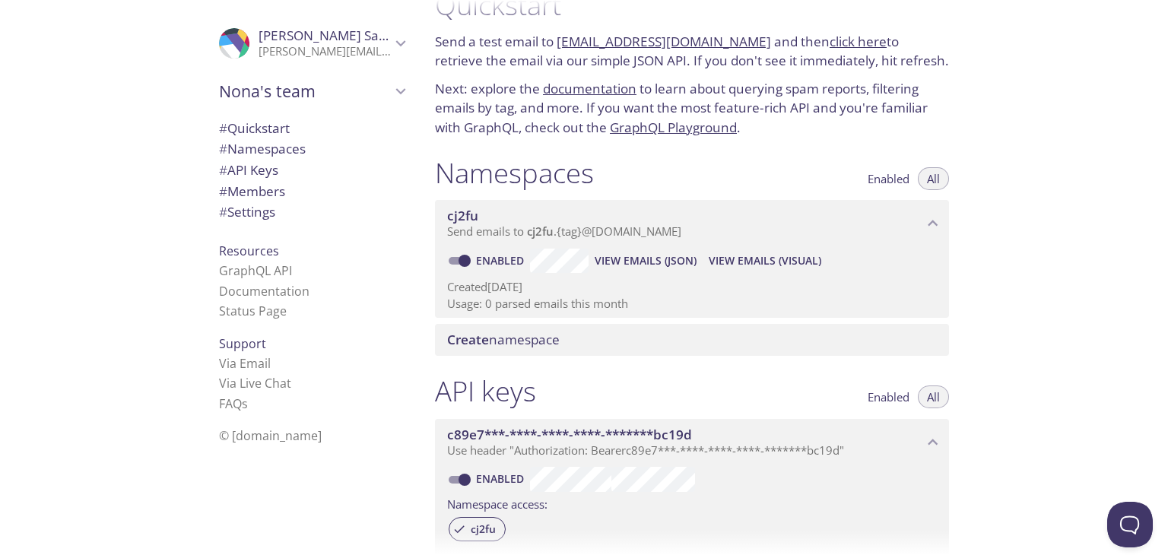
click at [933, 224] on icon "cj2fu namespace" at bounding box center [933, 224] width 20 height 20
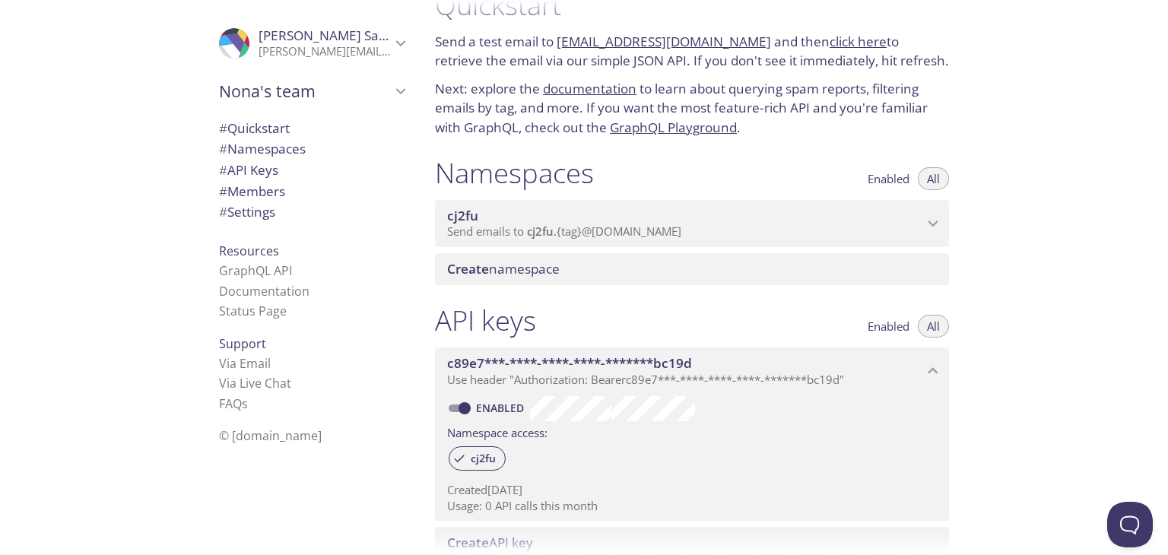
click at [933, 224] on icon "cj2fu namespace" at bounding box center [934, 224] width 10 height 6
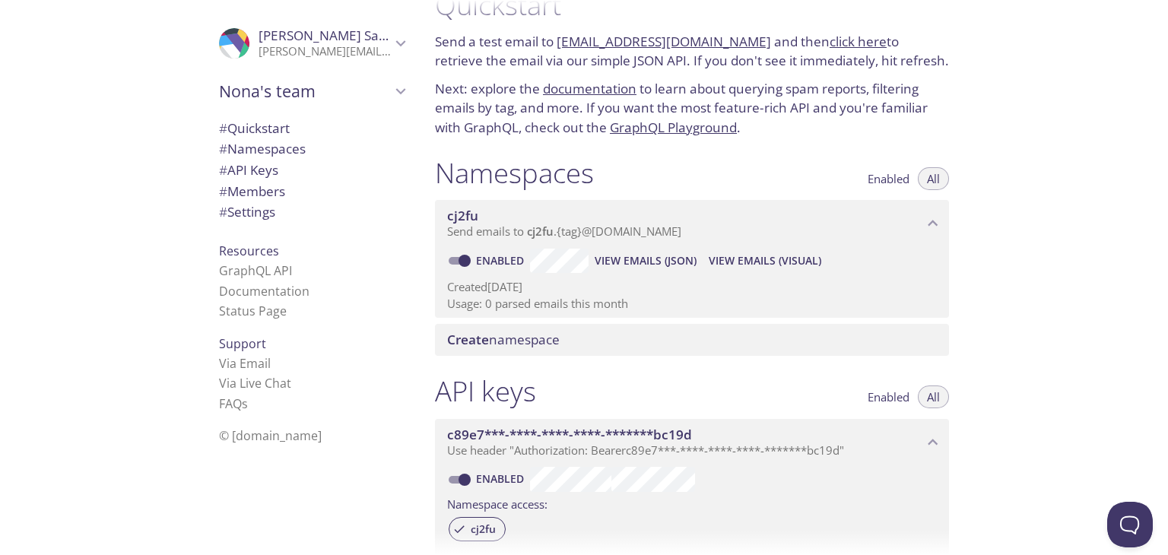
scroll to position [0, 0]
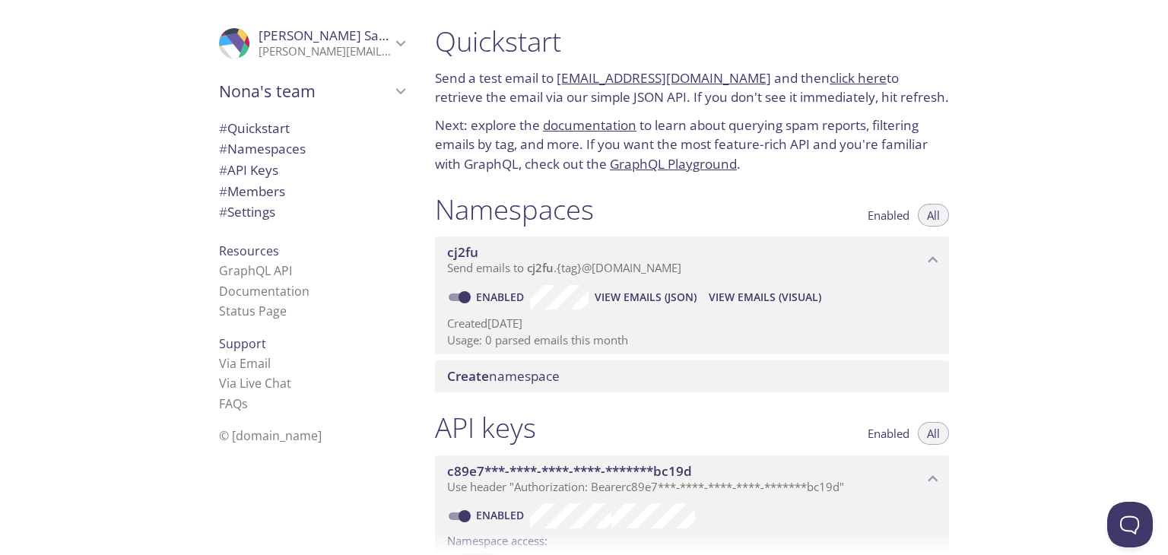
drag, startPoint x: 254, startPoint y: 367, endPoint x: 94, endPoint y: 342, distance: 162.4
click at [94, 342] on div ".cls-1 { fill: #6d5ca8; } .cls-2 { fill: #3fc191; } .cls-3 { fill: #3b4752; } .…" at bounding box center [211, 277] width 423 height 555
click at [250, 214] on span "# Settings" at bounding box center [247, 211] width 56 height 17
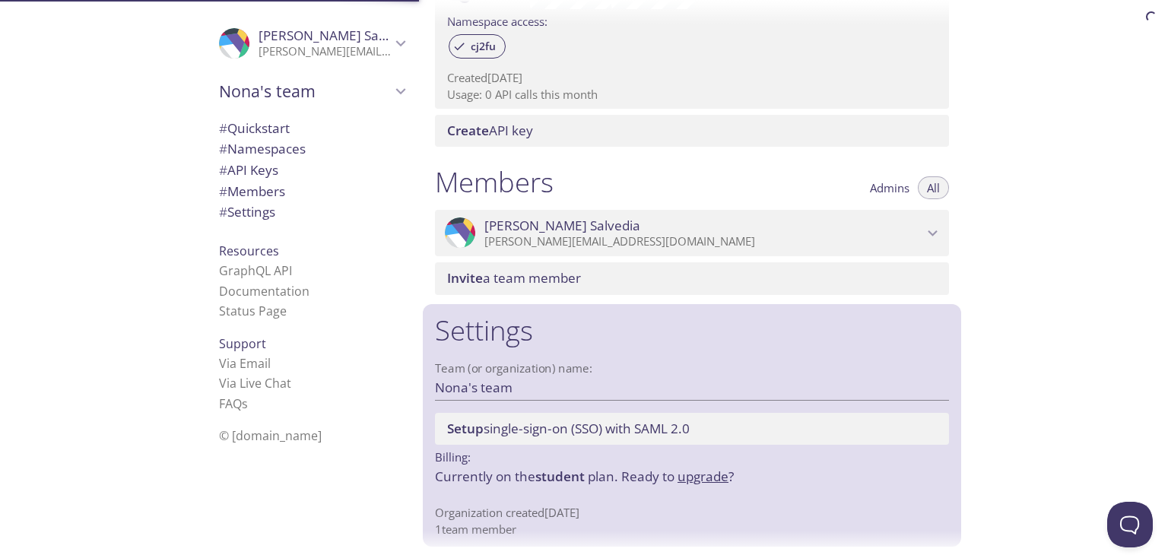
scroll to position [526, 0]
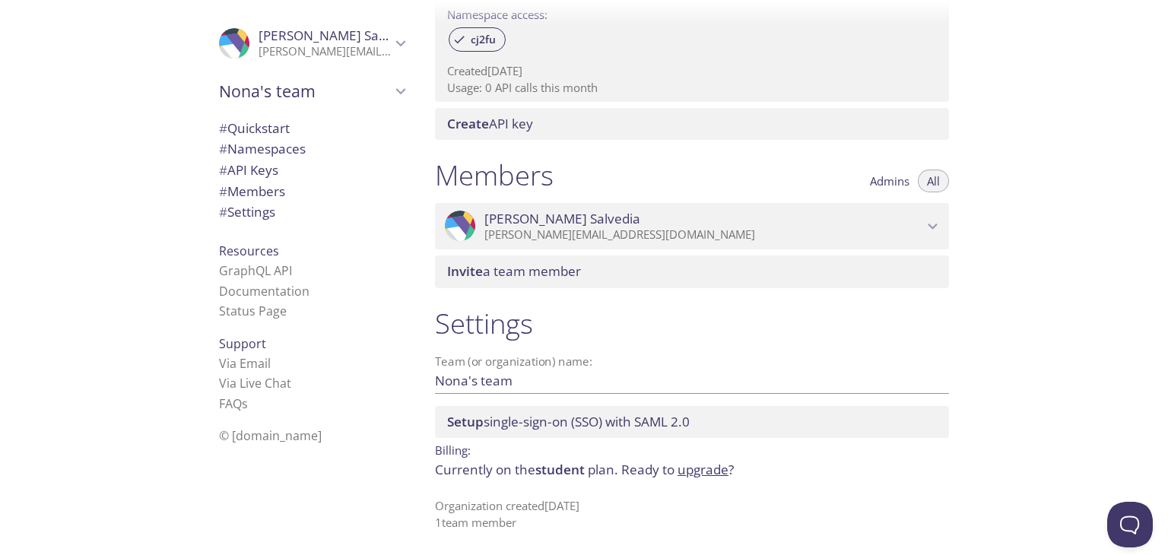
click at [257, 148] on span "# Namespaces" at bounding box center [262, 148] width 87 height 17
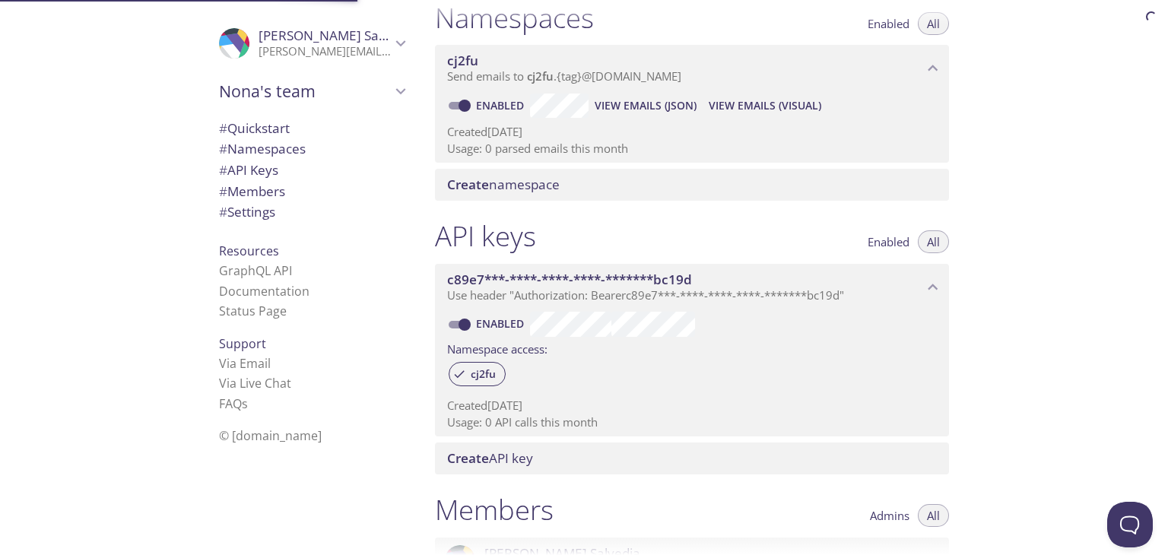
click at [260, 130] on span "# Quickstart" at bounding box center [254, 127] width 71 height 17
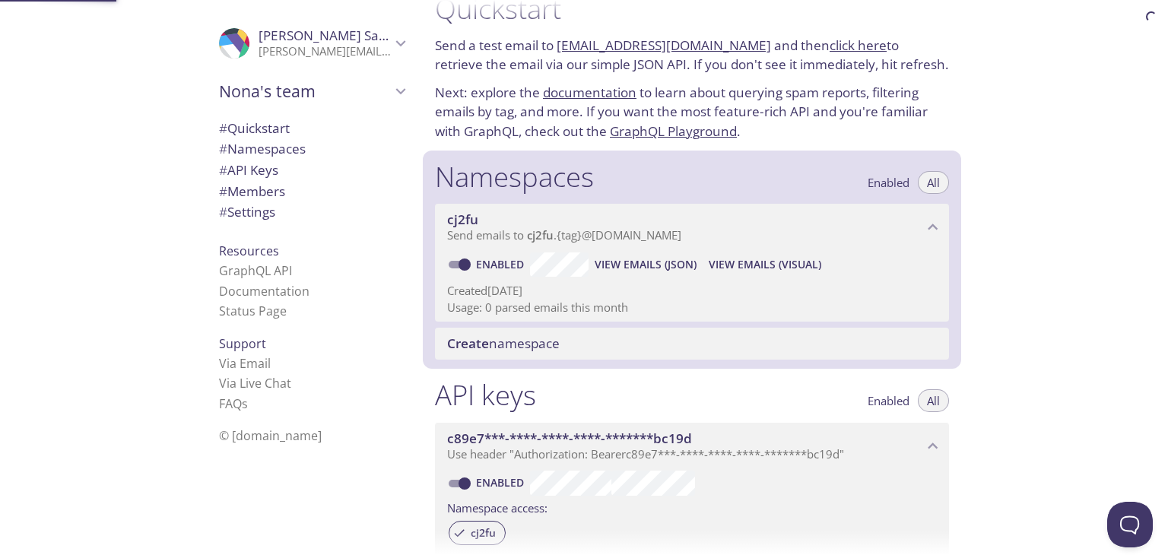
scroll to position [24, 0]
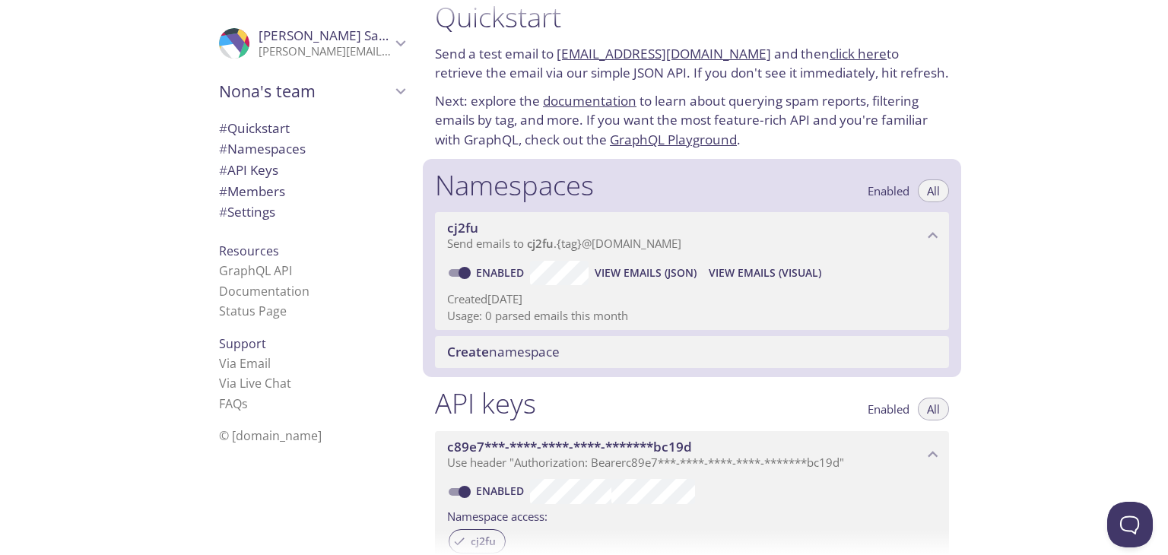
click at [930, 238] on icon "cj2fu namespace" at bounding box center [933, 236] width 20 height 20
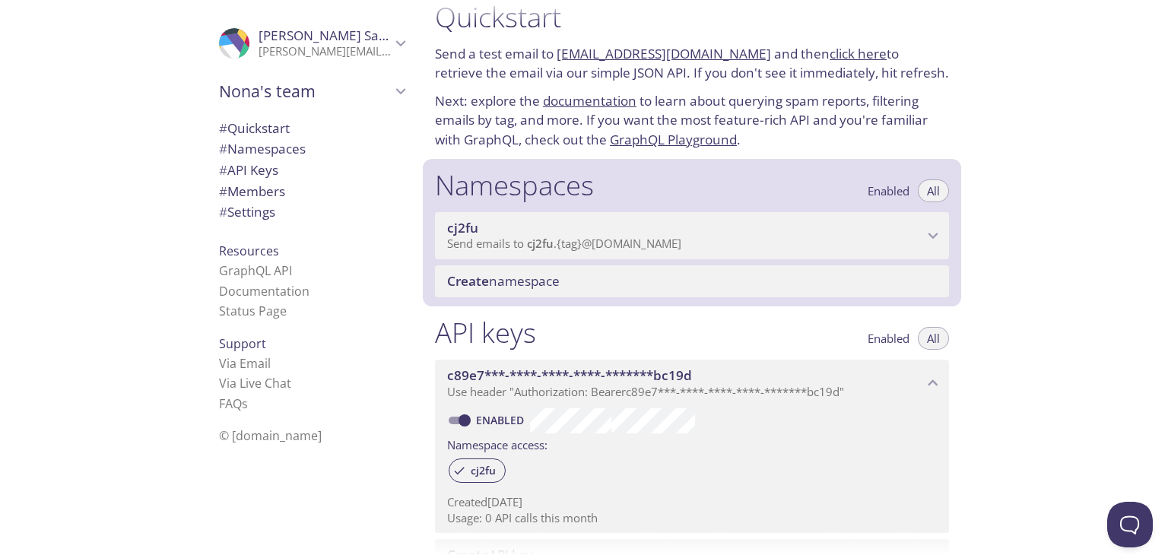
click at [930, 238] on icon "cj2fu namespace" at bounding box center [933, 236] width 20 height 20
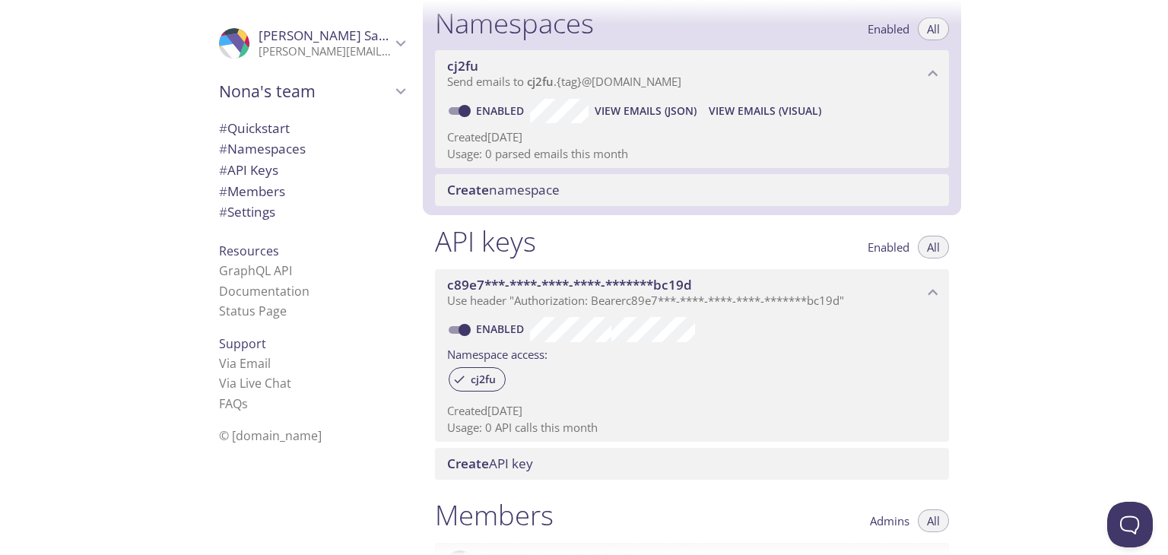
scroll to position [122, 0]
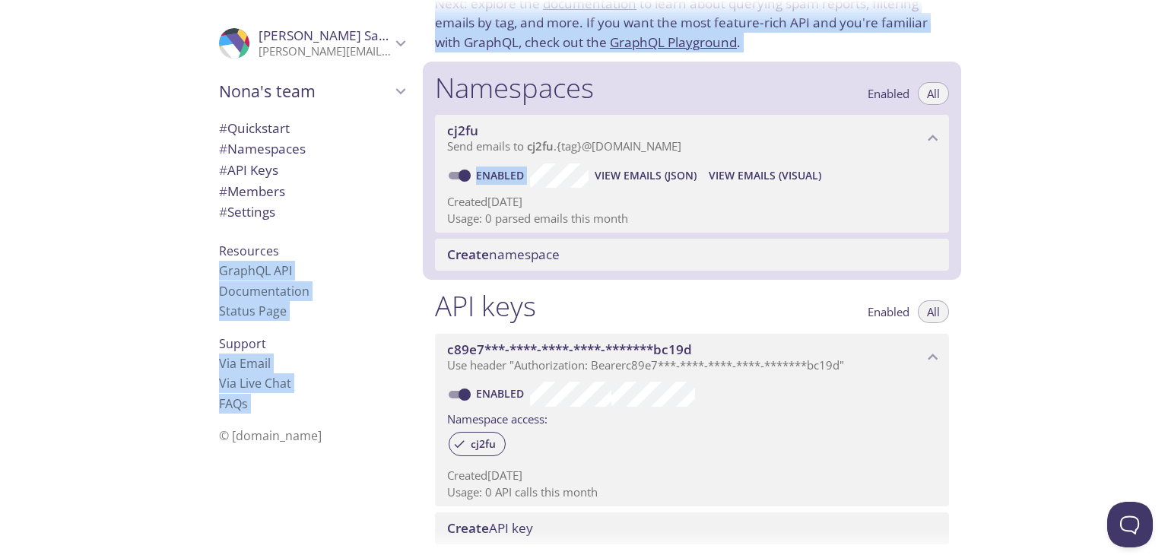
drag, startPoint x: 407, startPoint y: 65, endPoint x: 925, endPoint y: 211, distance: 538.2
click at [876, 241] on div ".cls-1 { fill: #6d5ca8; } .cls-2 { fill: #3fc191; } .cls-3 { fill: #3b4752; } .…" at bounding box center [584, 277] width 1168 height 555
click at [1058, 186] on div "Quickstart Send a test email to [EMAIL_ADDRESS][DOMAIN_NAME] and then click her…" at bounding box center [795, 277] width 745 height 555
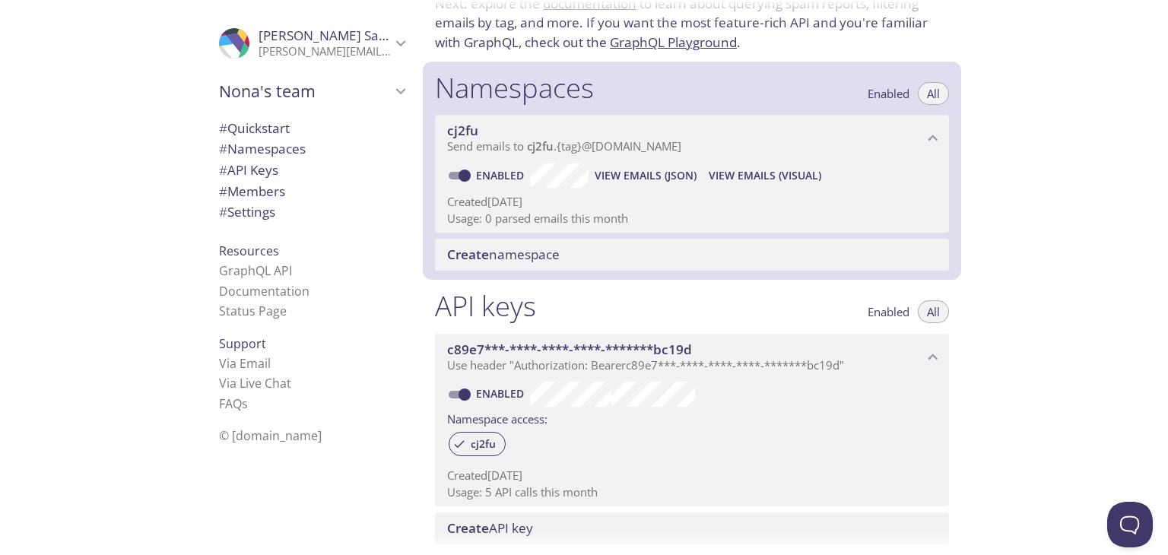
scroll to position [0, 0]
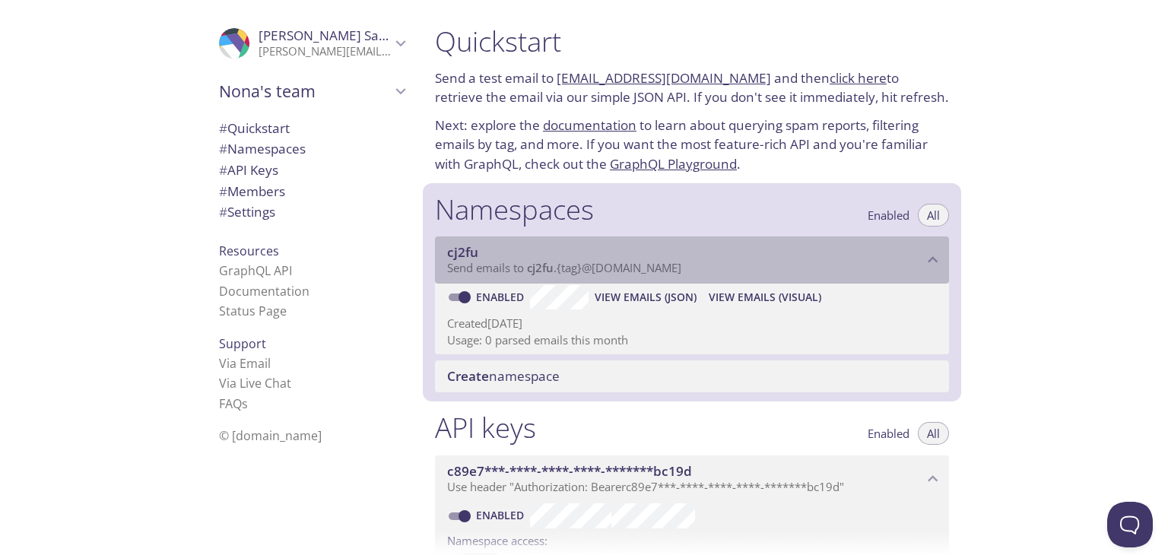
click at [852, 272] on p "Send emails to cj2fu . {tag} @inbox.testmail.app" at bounding box center [685, 268] width 476 height 15
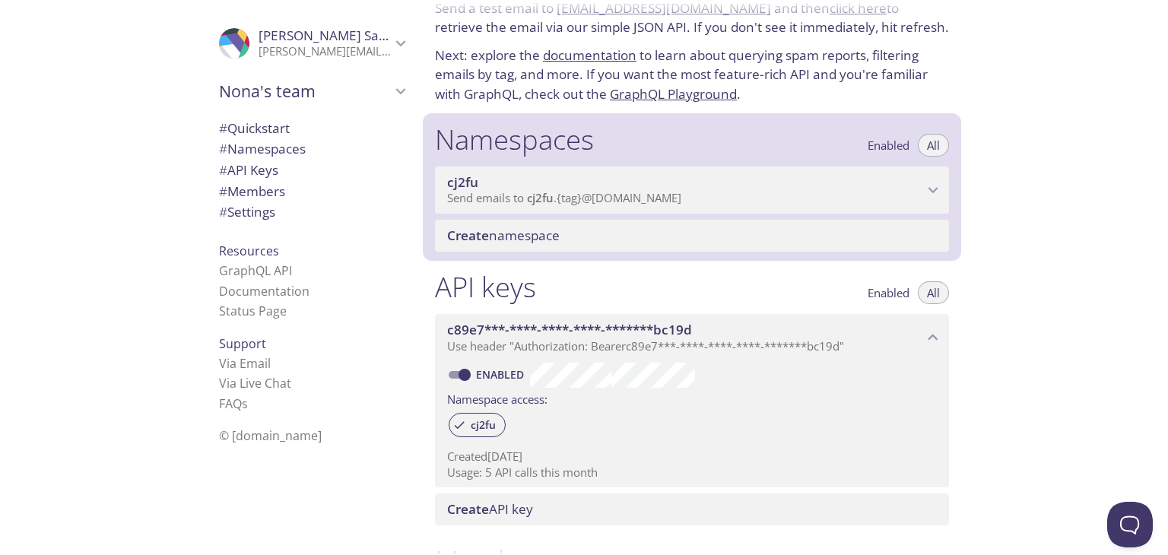
scroll to position [152, 0]
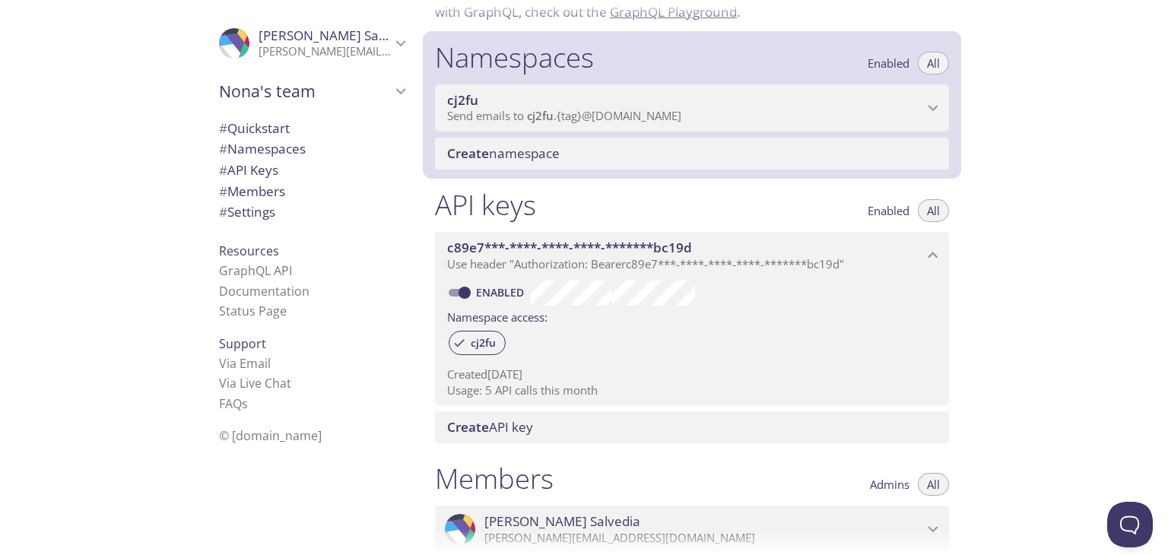
click at [599, 427] on span "Create API key" at bounding box center [695, 427] width 496 height 17
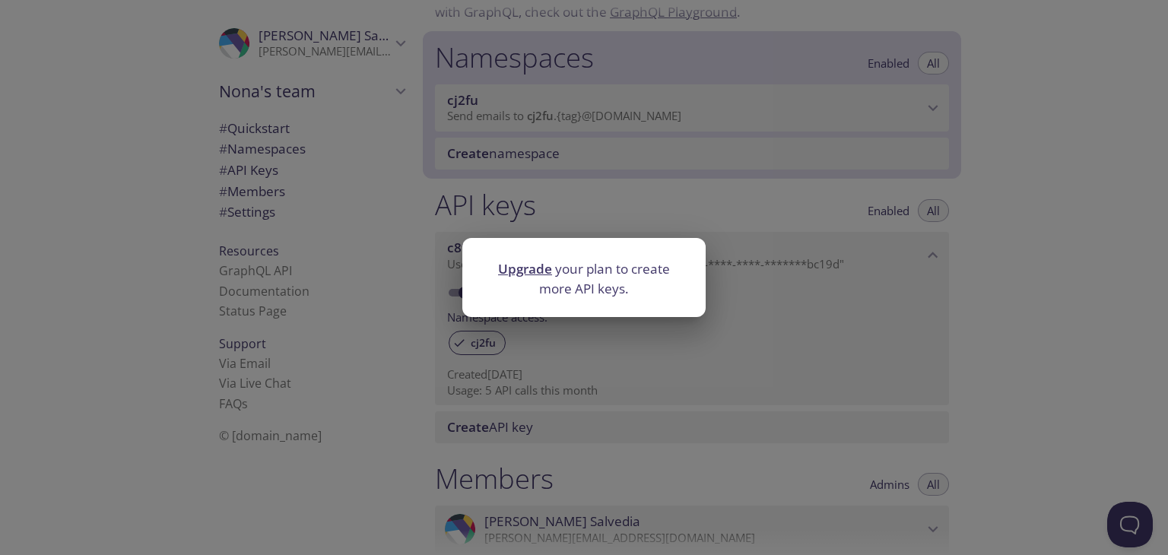
click at [1058, 285] on div "Upgrade your plan to create more API keys." at bounding box center [584, 277] width 1168 height 555
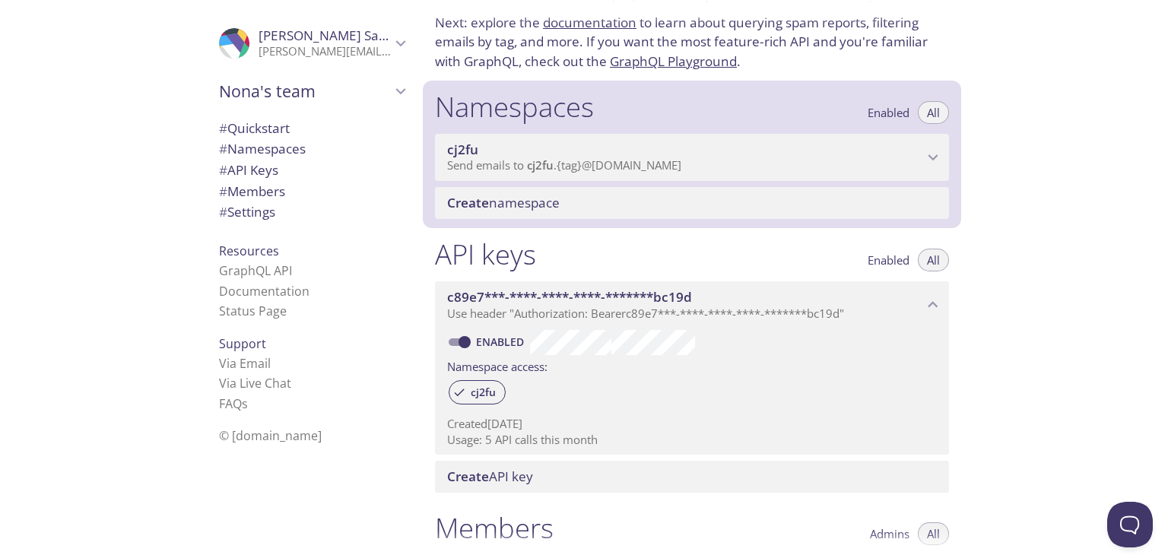
scroll to position [76, 0]
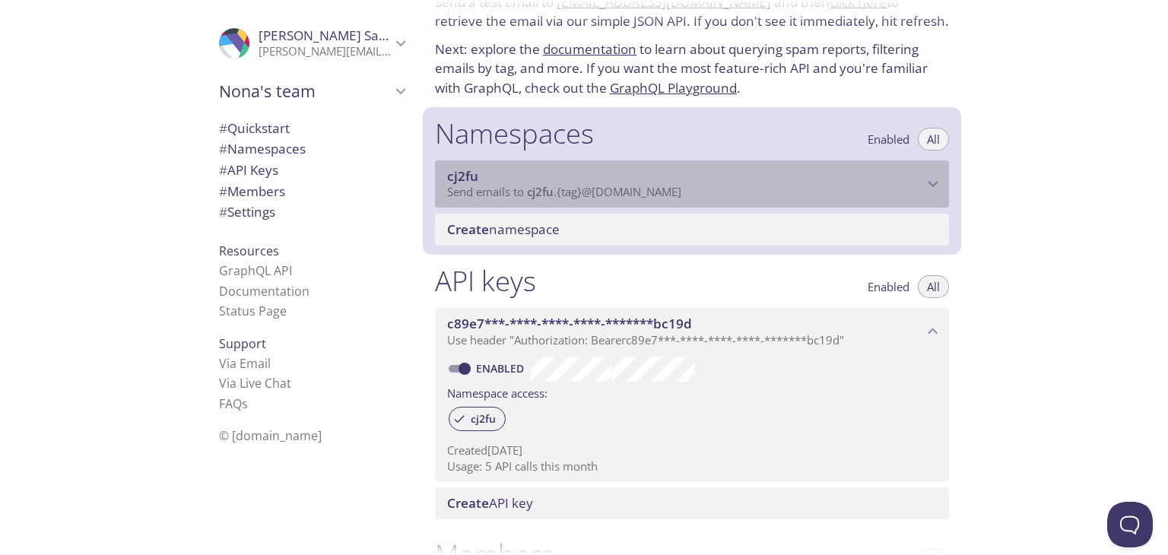
click at [649, 186] on span "Send emails to cj2fu . {tag} @inbox.testmail.app" at bounding box center [564, 191] width 234 height 15
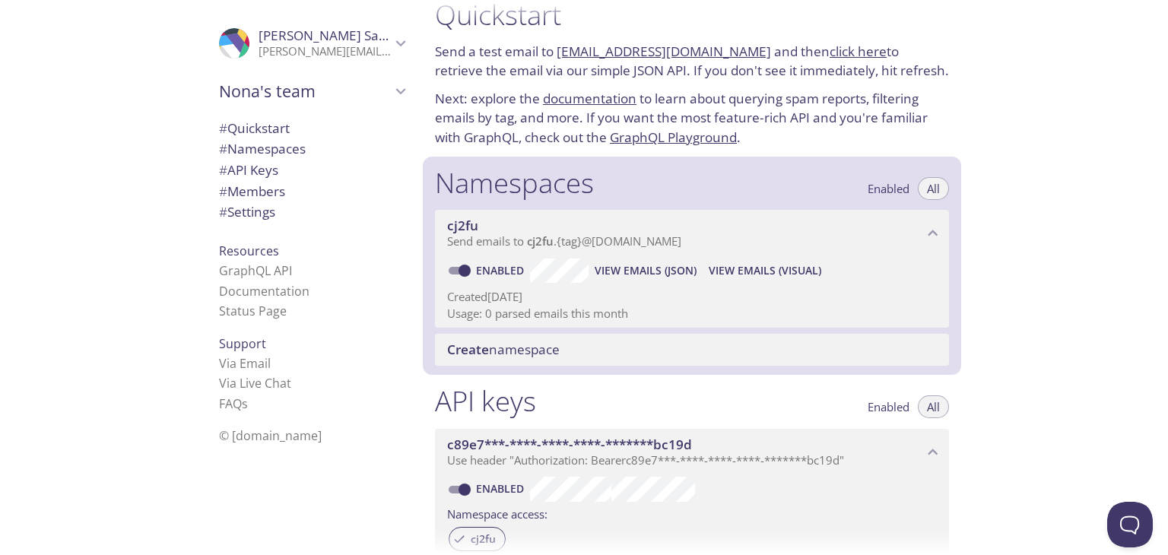
scroll to position [0, 0]
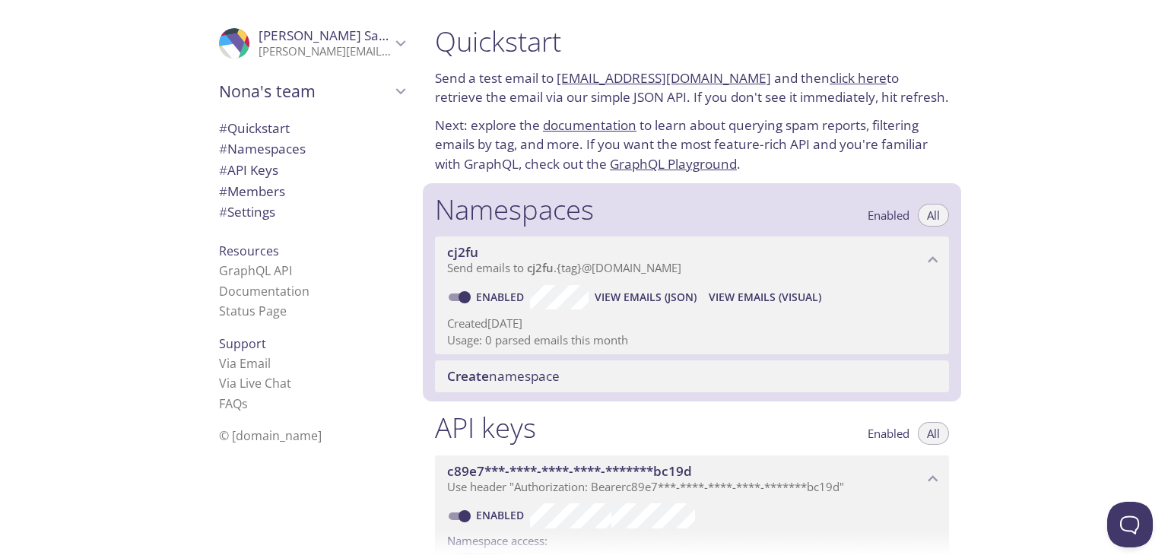
click at [665, 78] on link "[EMAIL_ADDRESS][DOMAIN_NAME]" at bounding box center [664, 77] width 214 height 17
click at [775, 291] on span "View Emails (Visual)" at bounding box center [765, 297] width 113 height 18
